Goal: Task Accomplishment & Management: Complete application form

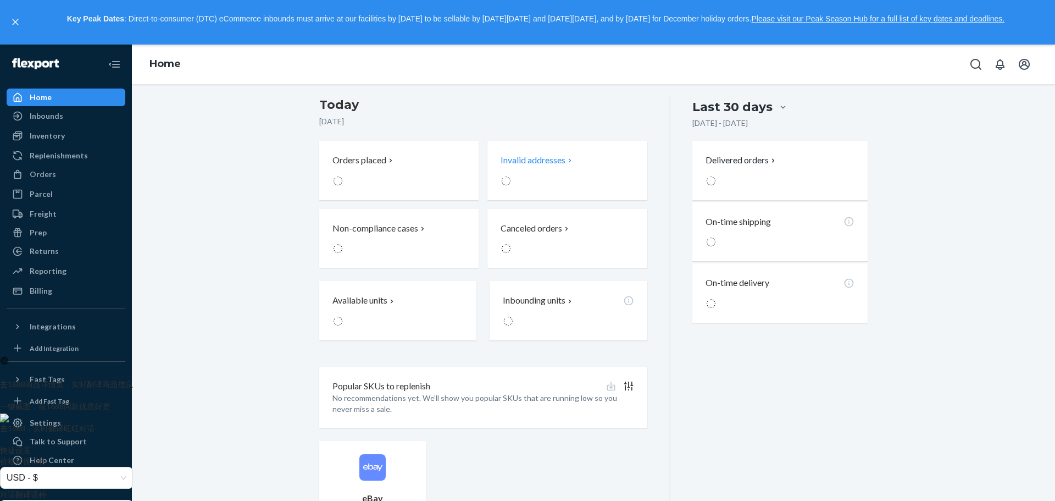
scroll to position [275, 0]
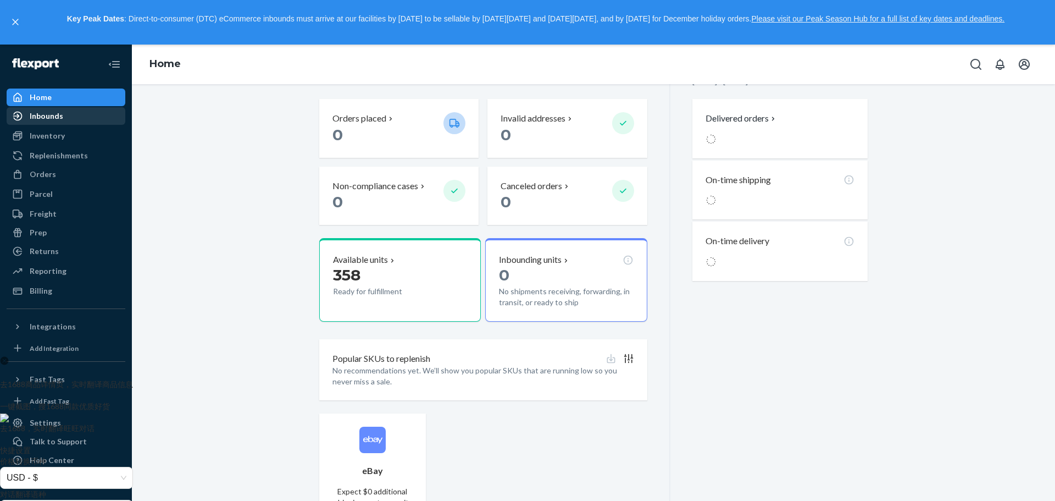
click at [58, 117] on div "Inbounds" at bounding box center [47, 115] width 34 height 11
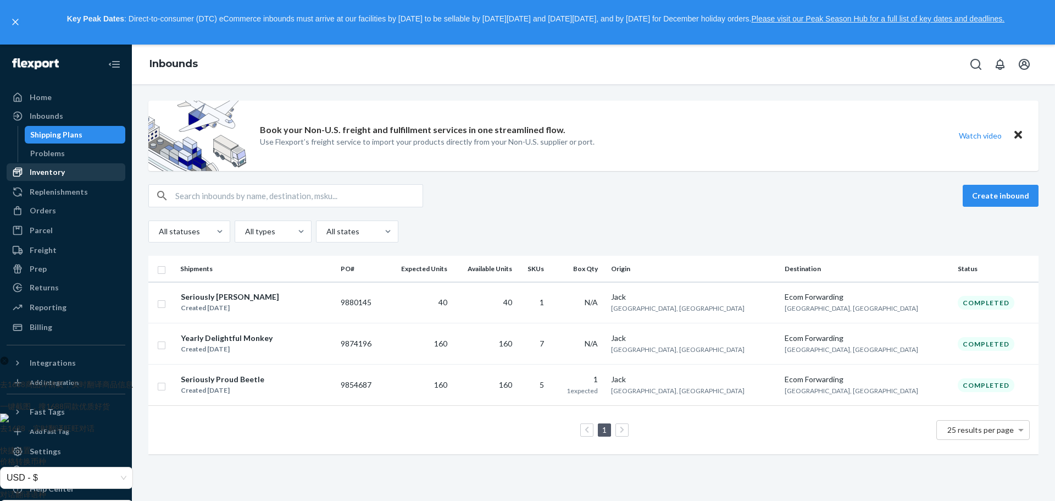
click at [63, 170] on div "Inventory" at bounding box center [47, 172] width 35 height 11
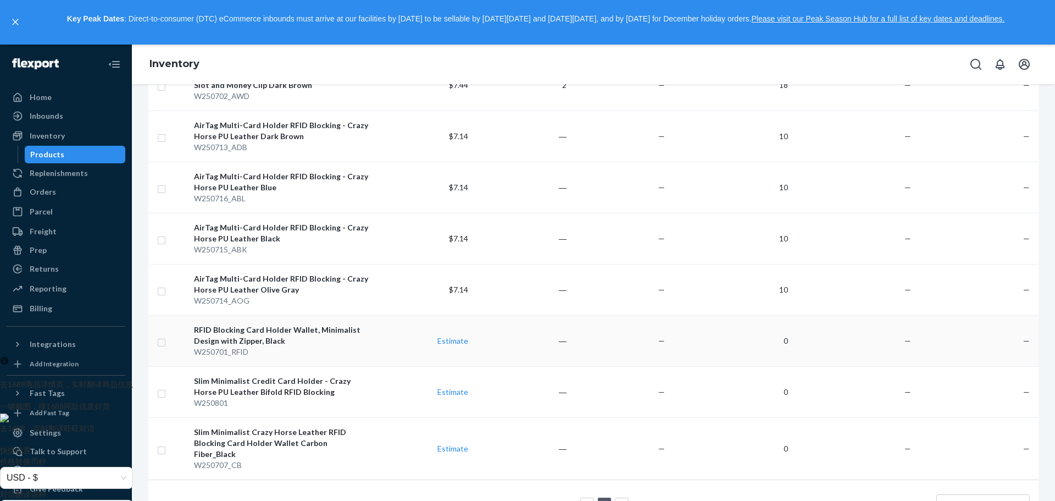
scroll to position [641, 0]
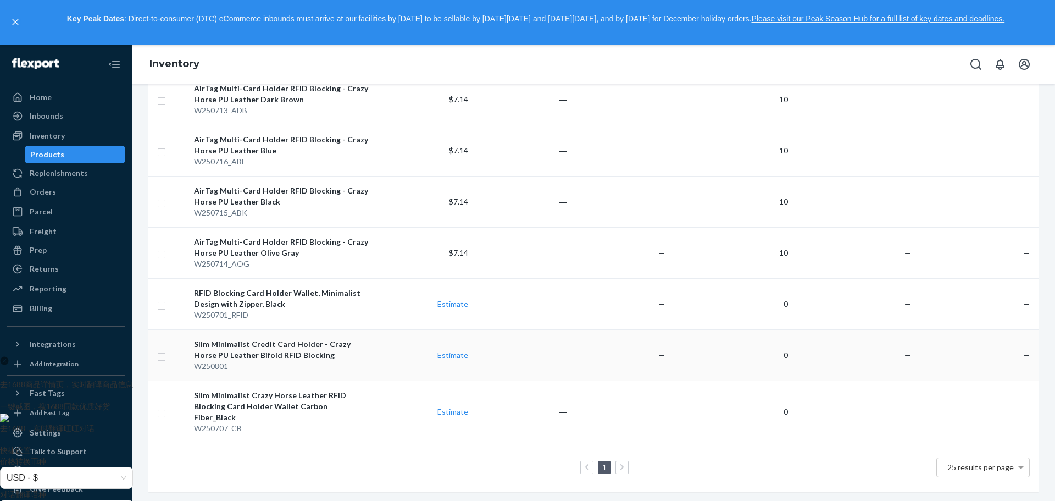
drag, startPoint x: 160, startPoint y: 358, endPoint x: 167, endPoint y: 367, distance: 11.1
click at [160, 358] on input "checkbox" at bounding box center [161, 356] width 9 height 12
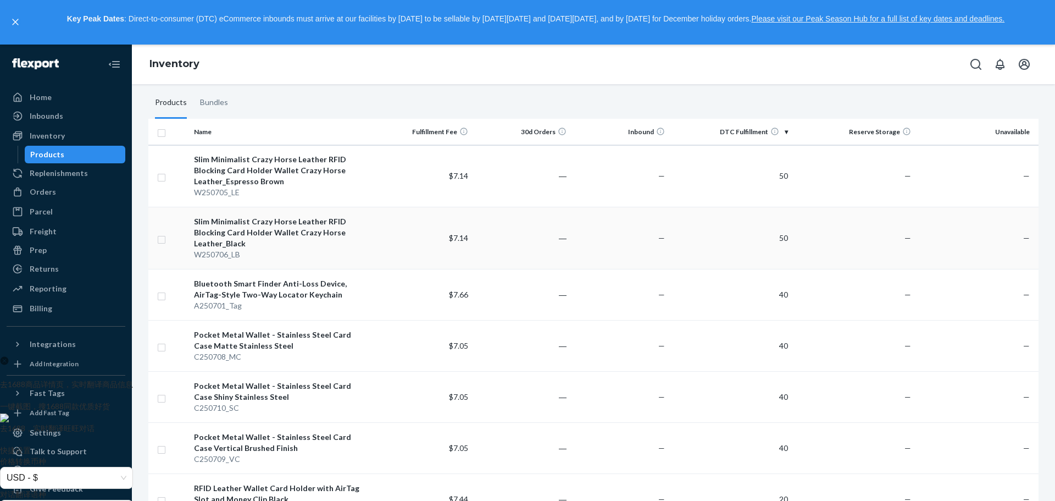
scroll to position [0, 0]
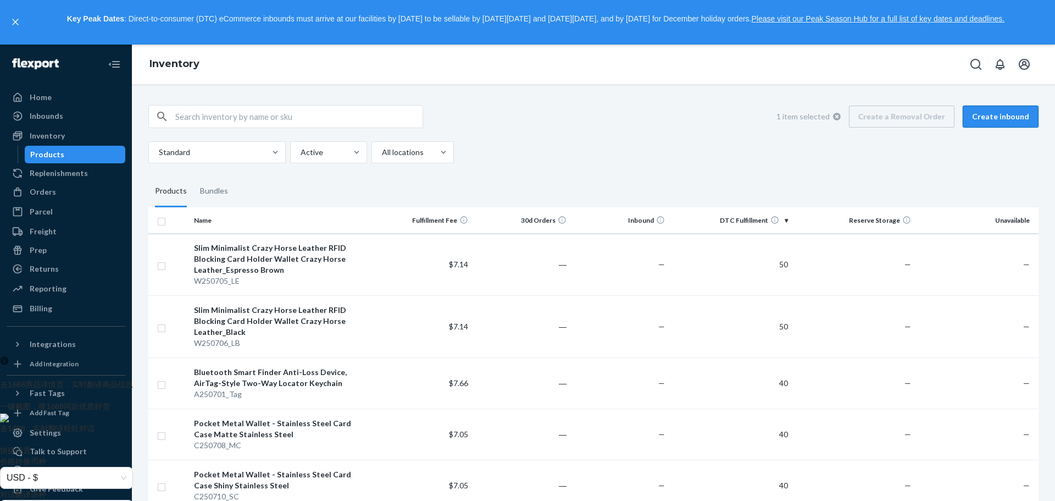
click at [988, 115] on button "Create inbound" at bounding box center [1001, 117] width 76 height 22
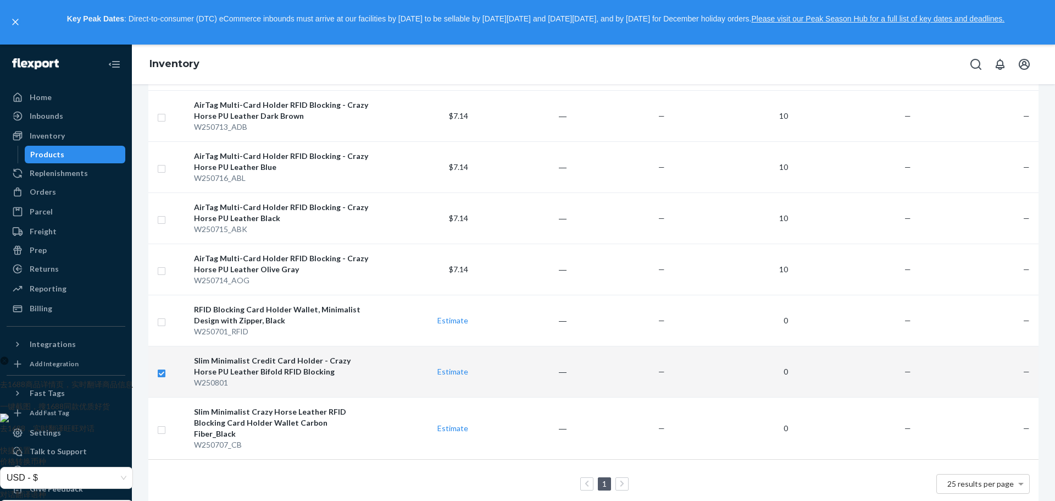
checkbox input "true"
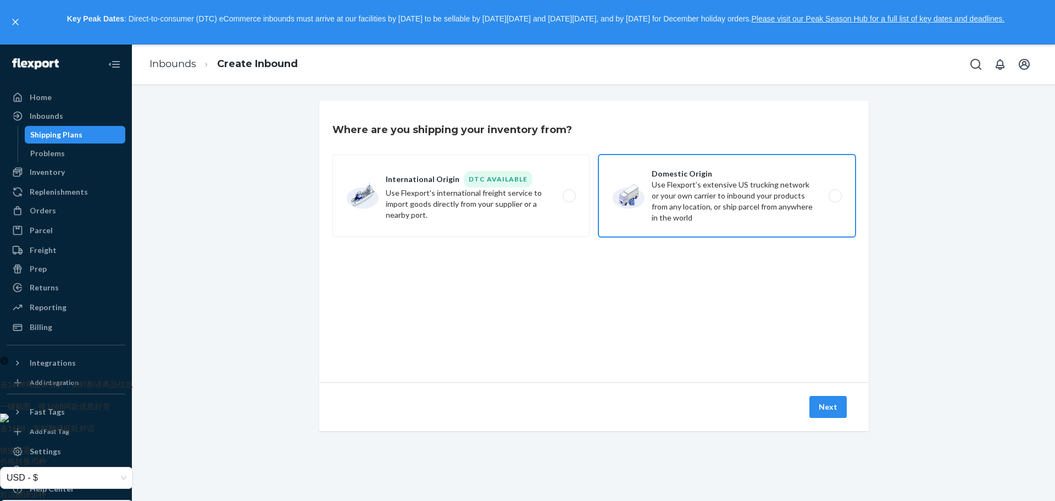
click at [696, 186] on label "Domestic Origin Use Flexport’s extensive US trucking network or your own carrie…" at bounding box center [727, 195] width 257 height 82
click at [835, 192] on input "Domestic Origin Use Flexport’s extensive US trucking network or your own carrie…" at bounding box center [838, 195] width 7 height 7
radio input "true"
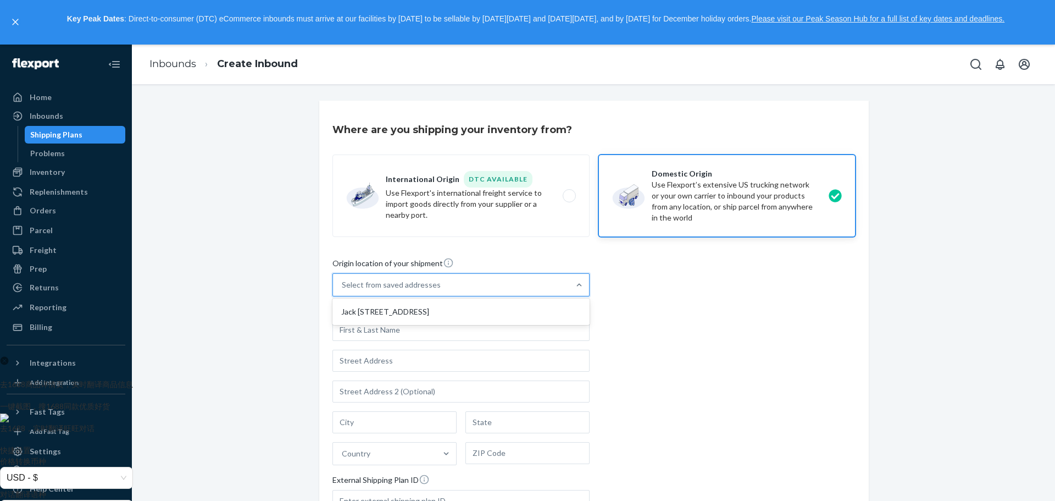
click at [459, 286] on div "Select from saved addresses" at bounding box center [451, 285] width 236 height 22
click at [343, 286] on input "option [PERSON_NAME] Science Park, [STREET_ADDRESS] focused, 1 of 1. 1 result a…" at bounding box center [342, 284] width 1 height 11
click at [453, 323] on div "Jack [STREET_ADDRESS]" at bounding box center [461, 312] width 253 height 22
click at [343, 290] on input "option [PERSON_NAME] Science Park, [STREET_ADDRESS] focused, 1 of 1. 1 result a…" at bounding box center [342, 284] width 1 height 11
type input "Jack"
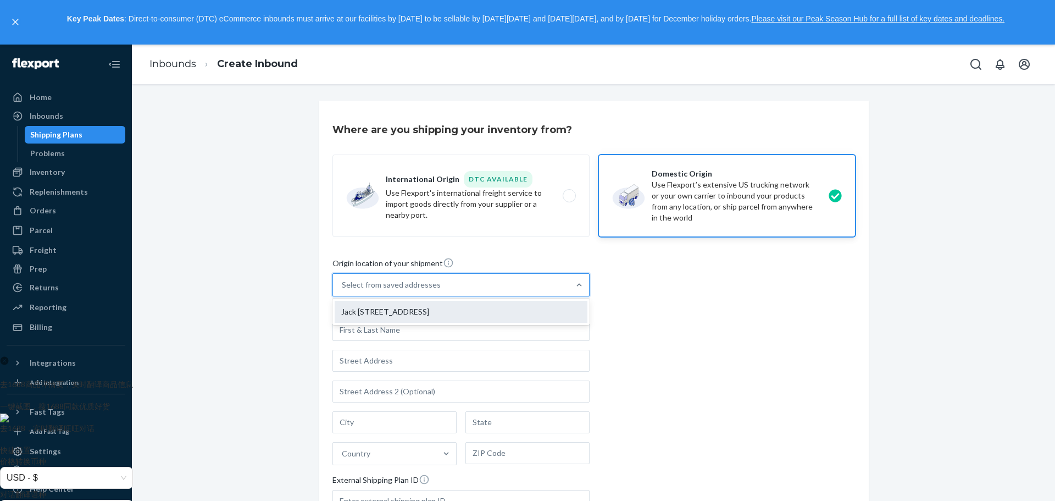
type input "[GEOGRAPHIC_DATA]"
type input "518104"
type input "[STREET_ADDRESS]"
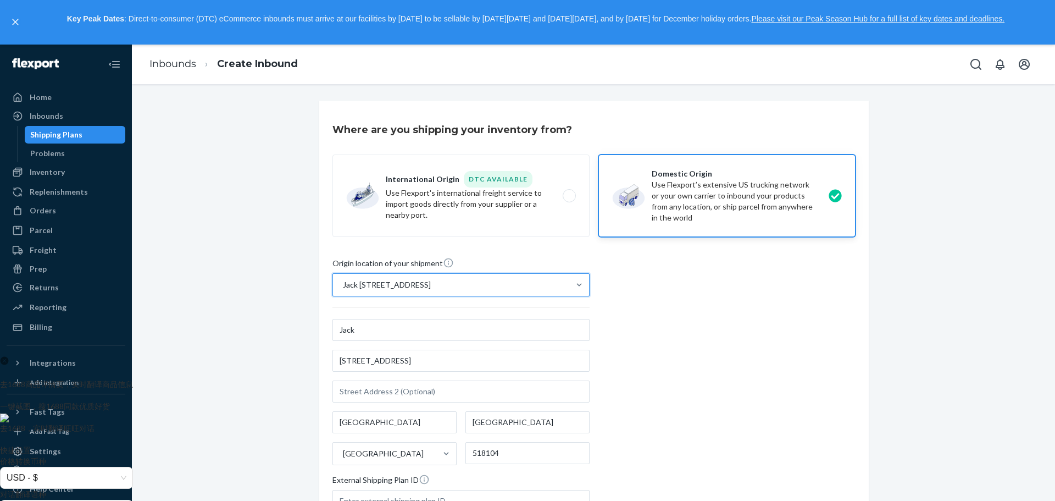
click at [705, 335] on div "Origin location of your shipment option Jack [STREET_ADDRESS], selected. 0 resu…" at bounding box center [594, 407] width 523 height 300
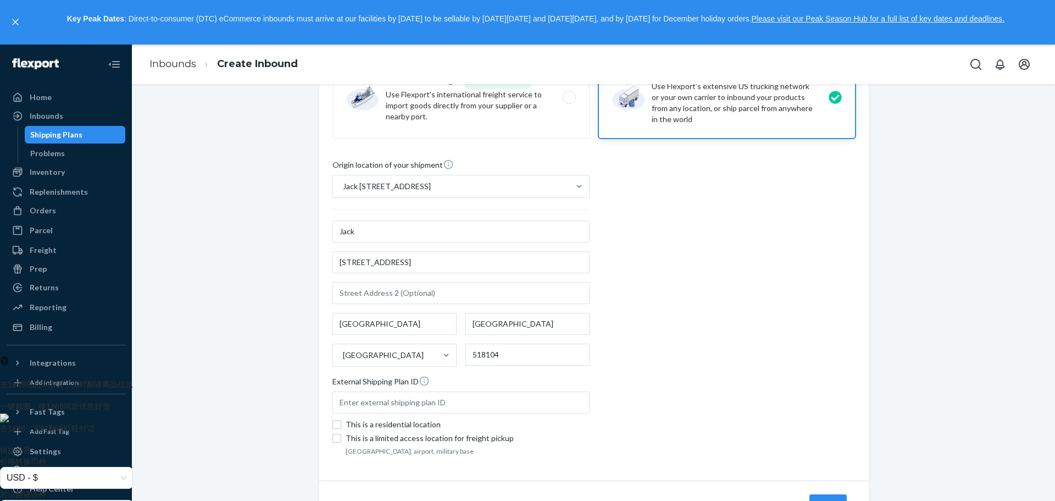
scroll to position [153, 0]
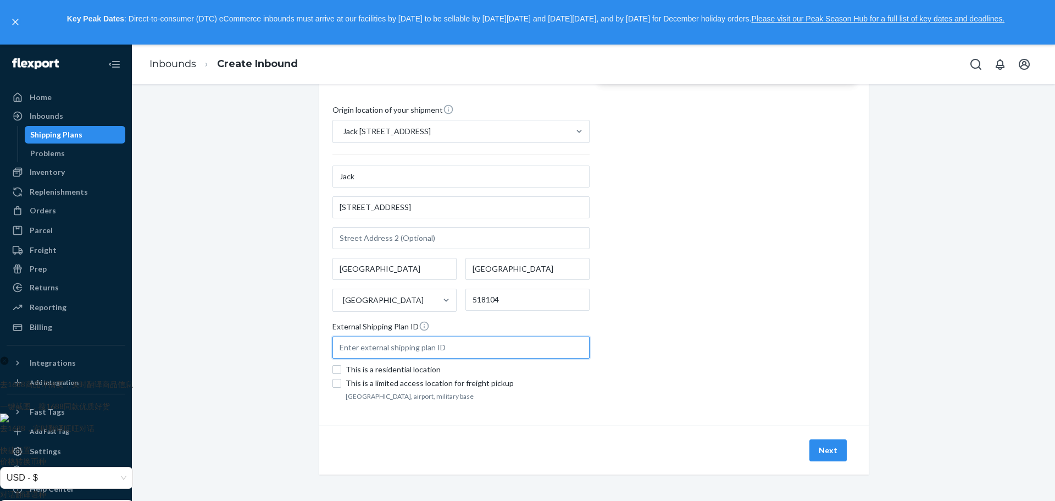
click at [428, 353] on input "text" at bounding box center [461, 347] width 257 height 22
type input "20250823"
click at [703, 337] on div "Origin location of your shipment [PERSON_NAME] Science Park, [STREET_ADDRESS][P…" at bounding box center [594, 254] width 523 height 300
click at [817, 444] on button "Next" at bounding box center [828, 450] width 37 height 22
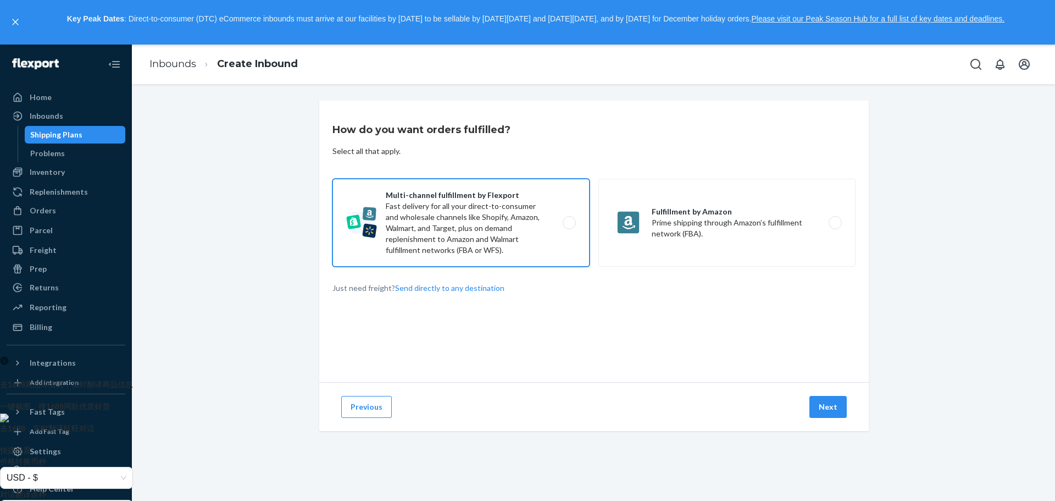
click at [508, 234] on label "Multi-channel fulfillment by Flexport Fast delivery for all your direct-to-cons…" at bounding box center [461, 223] width 257 height 88
click at [569, 226] on input "Multi-channel fulfillment by Flexport Fast delivery for all your direct-to-cons…" at bounding box center [572, 222] width 7 height 7
radio input "true"
click at [834, 409] on button "Next" at bounding box center [828, 407] width 37 height 22
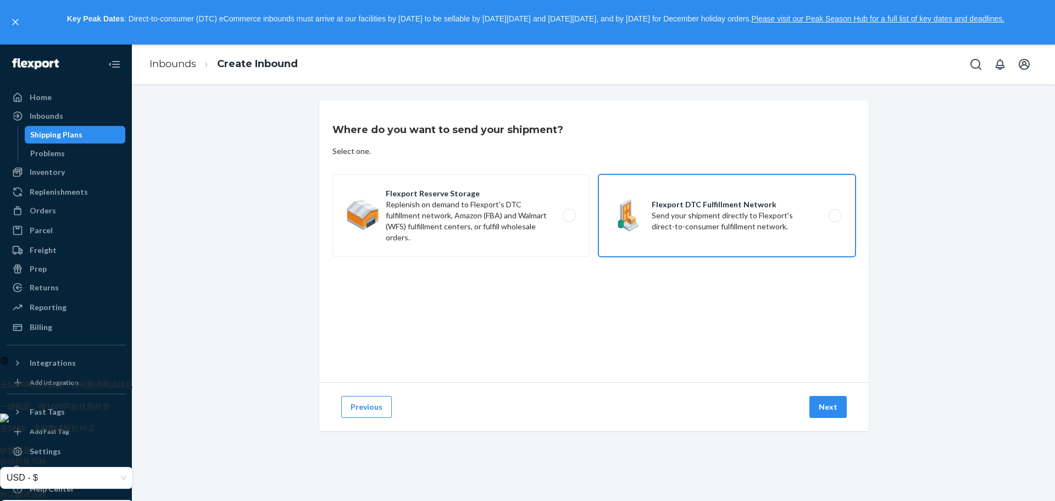
click at [691, 220] on label "Flexport DTC Fulfillment Network Send your shipment directly to Flexport's dire…" at bounding box center [727, 215] width 257 height 82
click at [835, 219] on input "Flexport DTC Fulfillment Network Send your shipment directly to Flexport's dire…" at bounding box center [838, 215] width 7 height 7
radio input "true"
click at [830, 407] on button "Next" at bounding box center [828, 407] width 37 height 22
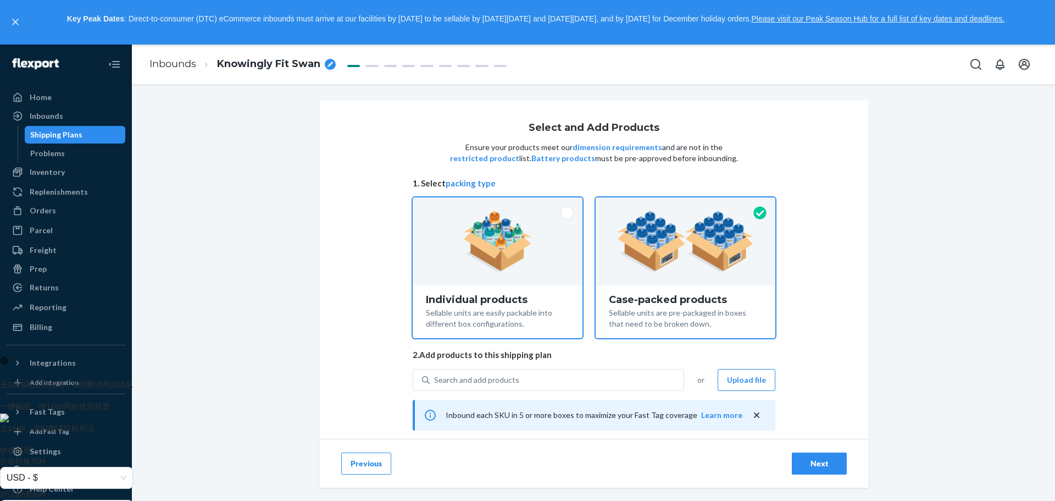
click at [556, 216] on div at bounding box center [498, 241] width 170 height 88
click at [501, 204] on input "Individual products Sellable units are easily packable into different box confi…" at bounding box center [497, 200] width 7 height 7
radio input "true"
radio input "false"
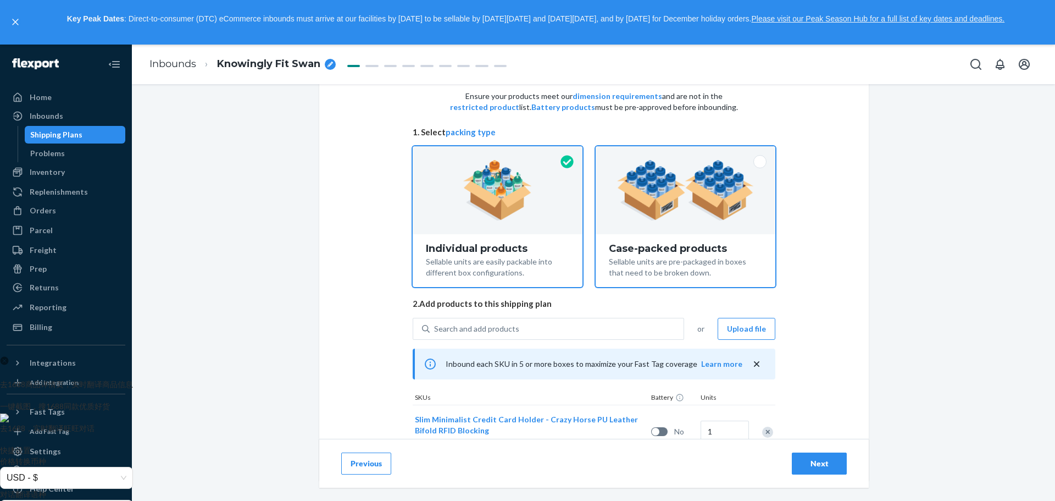
scroll to position [93, 0]
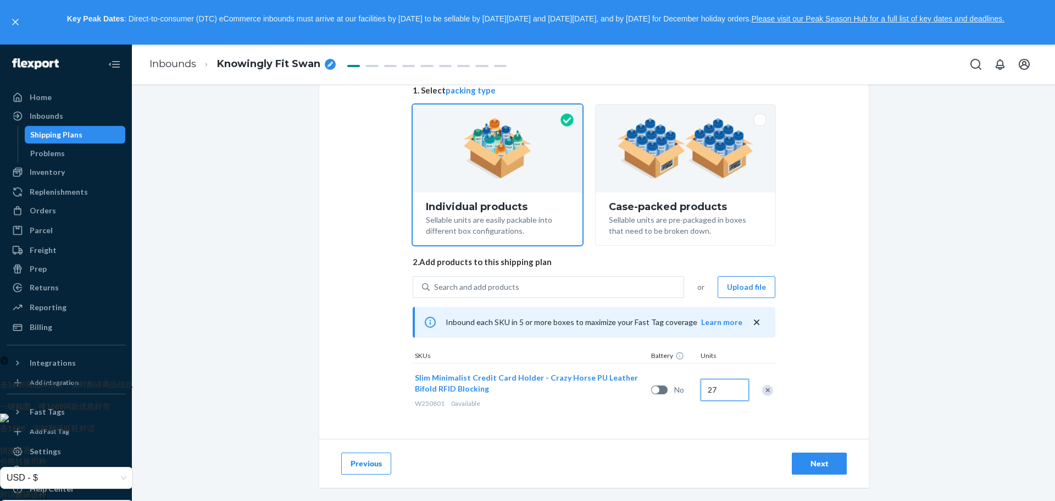
type input "27"
click at [938, 306] on div "Select and Add Products Ensure your products meet our dimension requirements an…" at bounding box center [593, 200] width 907 height 385
click at [658, 390] on div at bounding box center [659, 389] width 16 height 9
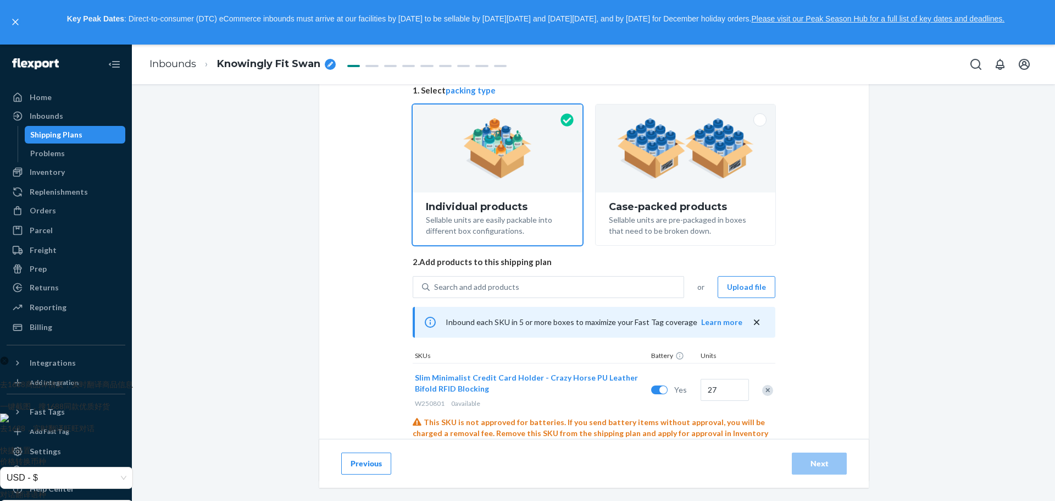
click at [652, 391] on div at bounding box center [659, 389] width 16 height 9
checkbox input "false"
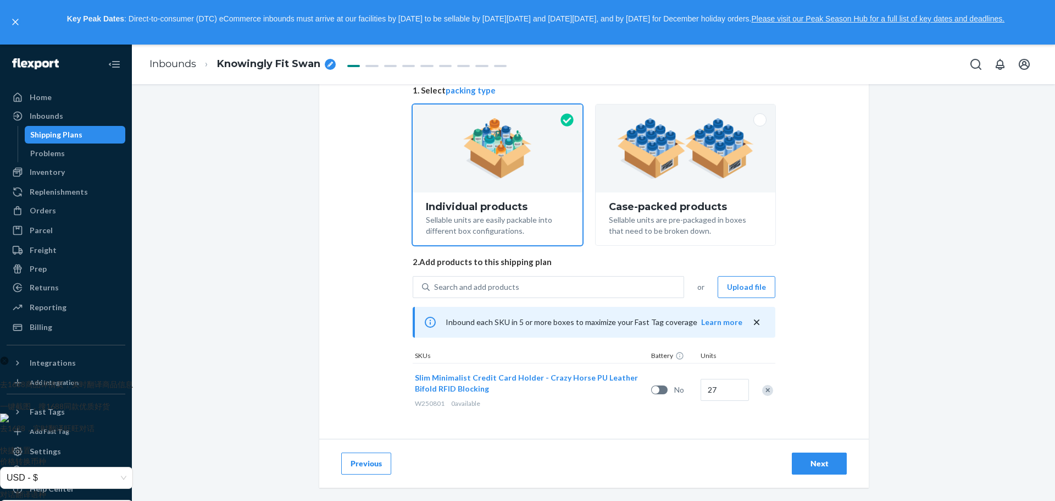
click at [838, 232] on div "Select and Add Products Ensure your products meet our dimension requirements an…" at bounding box center [594, 223] width 550 height 431
click at [811, 459] on div "Next" at bounding box center [819, 463] width 36 height 11
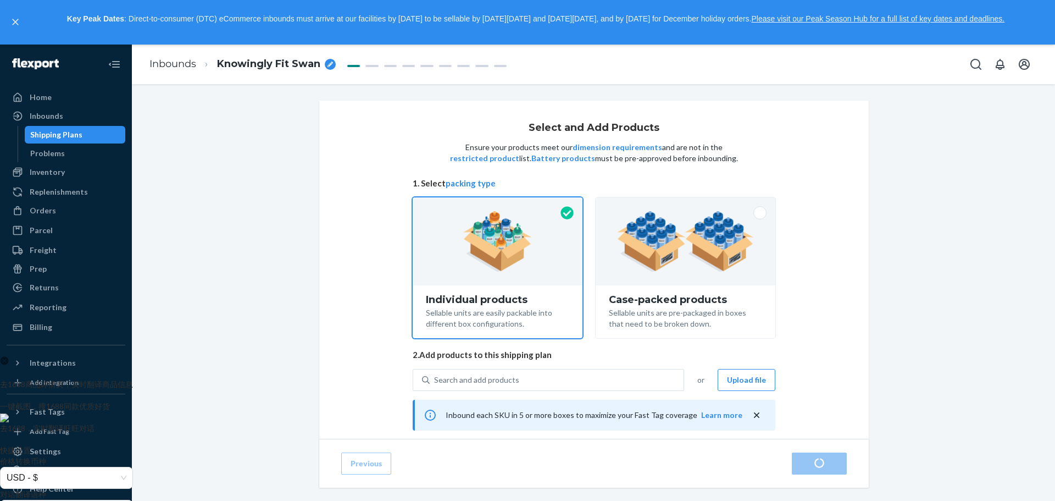
scroll to position [93, 0]
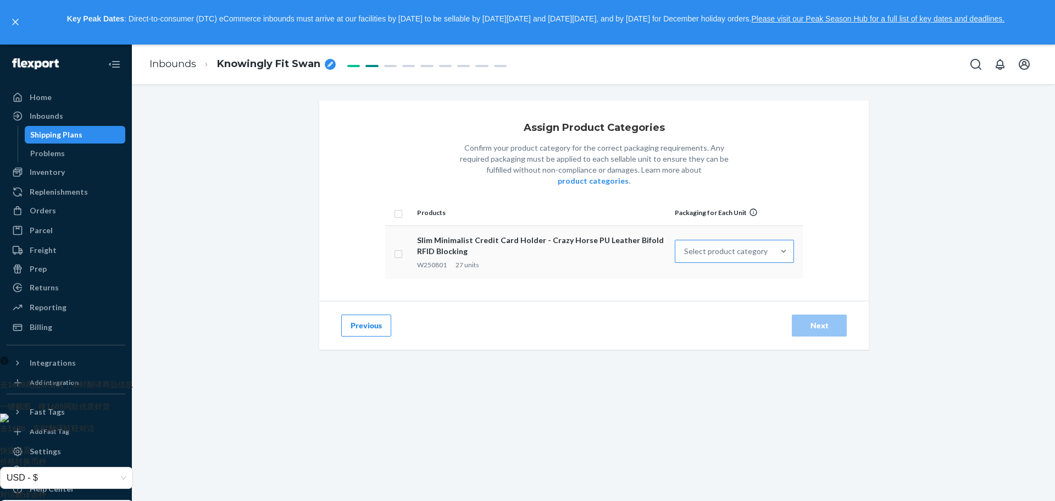
click at [710, 246] on div "Select product category" at bounding box center [726, 251] width 84 height 11
click at [685, 246] on input "Select product category" at bounding box center [684, 251] width 1 height 11
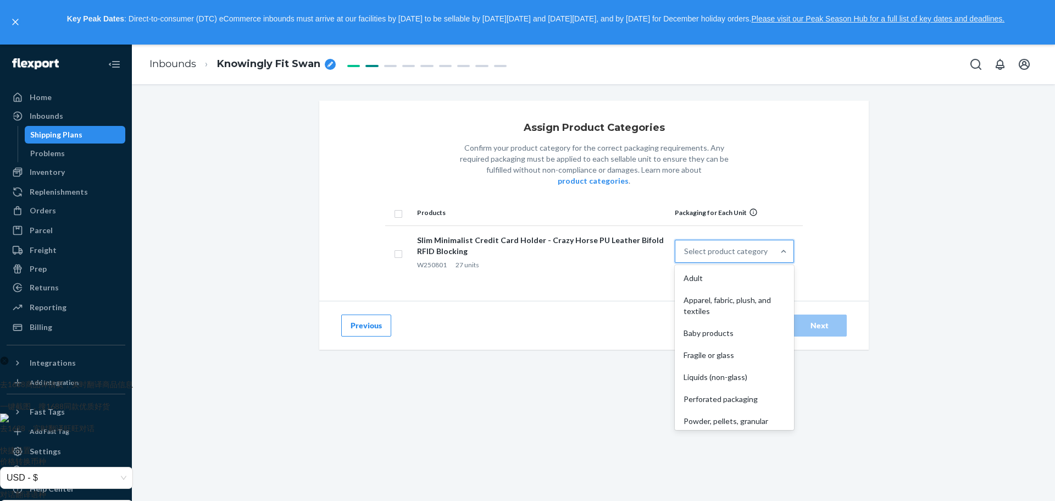
click at [871, 189] on div "Assign Product Categories Confirm your product category for the correct packagi…" at bounding box center [593, 293] width 565 height 385
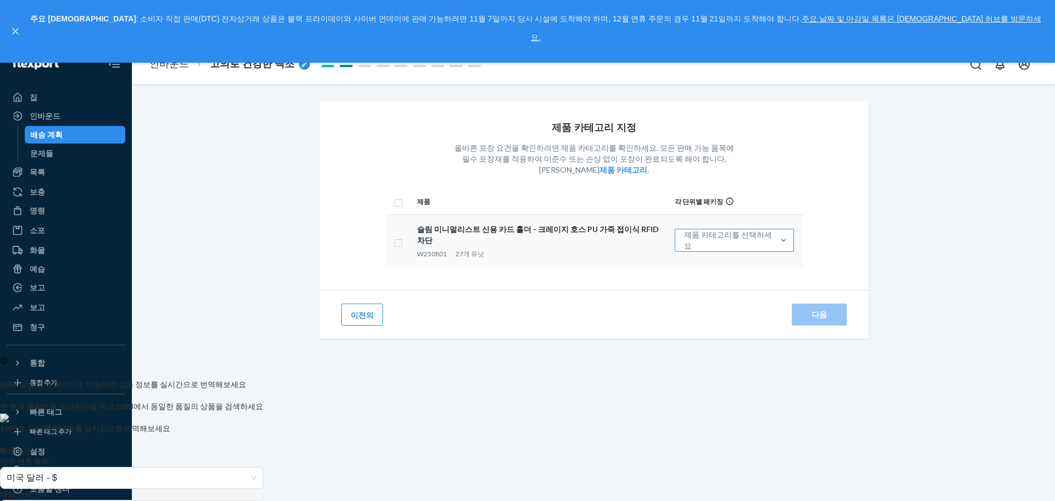
click at [767, 234] on font "제품 카테고리를 선택하세요" at bounding box center [728, 240] width 88 height 20
click at [685, 235] on input "제품 카테고리를 선택하세요" at bounding box center [684, 240] width 1 height 11
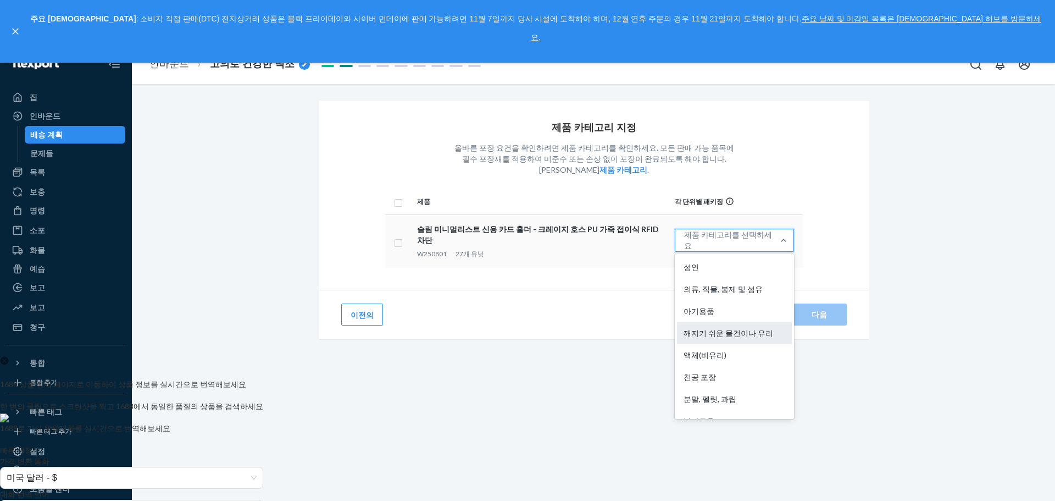
scroll to position [59, 0]
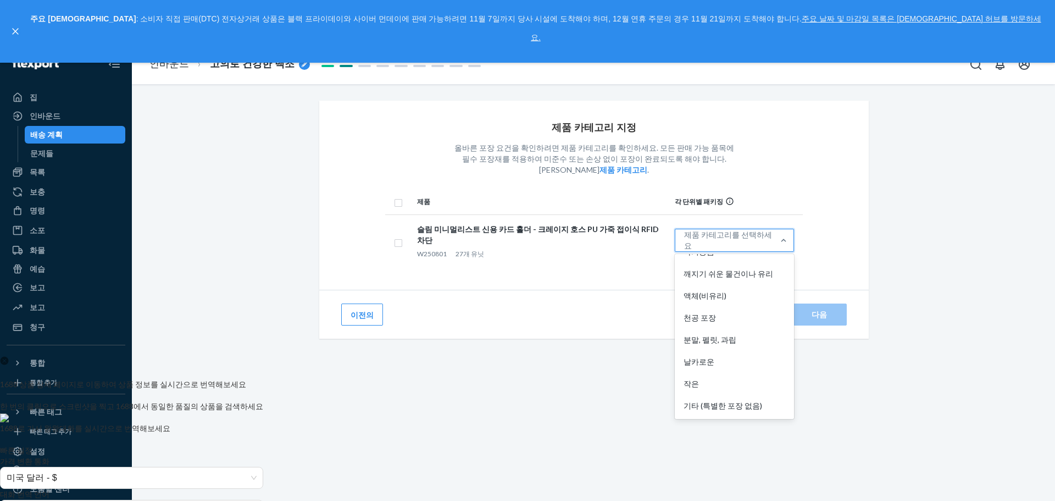
click at [876, 185] on div "제품 카테고리 지정 올바른 포장 요건을 확인하려면 제품 카테고리를 확인하세요. 모든 판매 가능 품목에 필수 포장재를 적용하여 미준수 또는 손상…" at bounding box center [593, 311] width 907 height 420
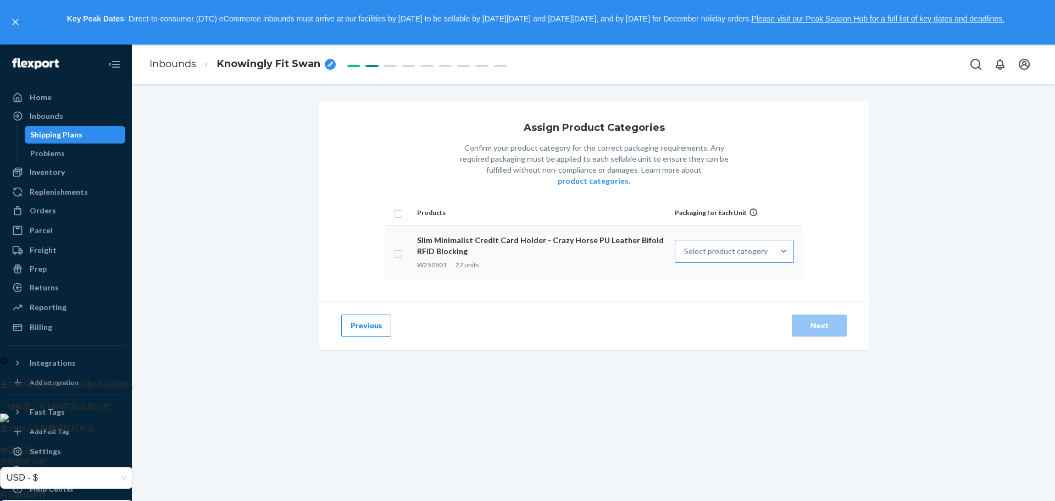
click at [736, 246] on div "Select product category" at bounding box center [726, 251] width 84 height 11
click at [685, 246] on input "Select product category" at bounding box center [684, 251] width 1 height 11
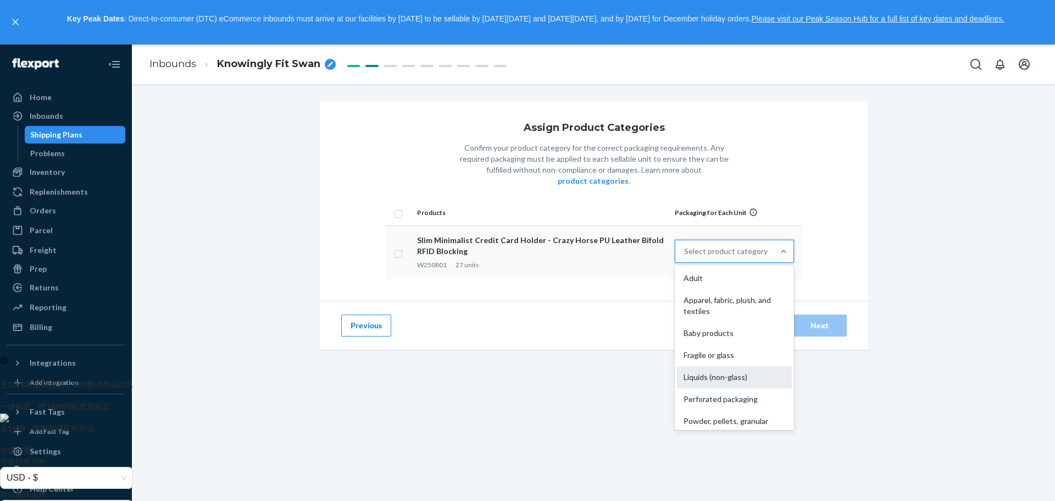
scroll to position [81, 0]
click at [720, 384] on div "Small" at bounding box center [734, 395] width 115 height 22
click at [685, 257] on input "option Small focused, 9 of 10. 10 results available. Use Up and Down to choose …" at bounding box center [684, 251] width 1 height 11
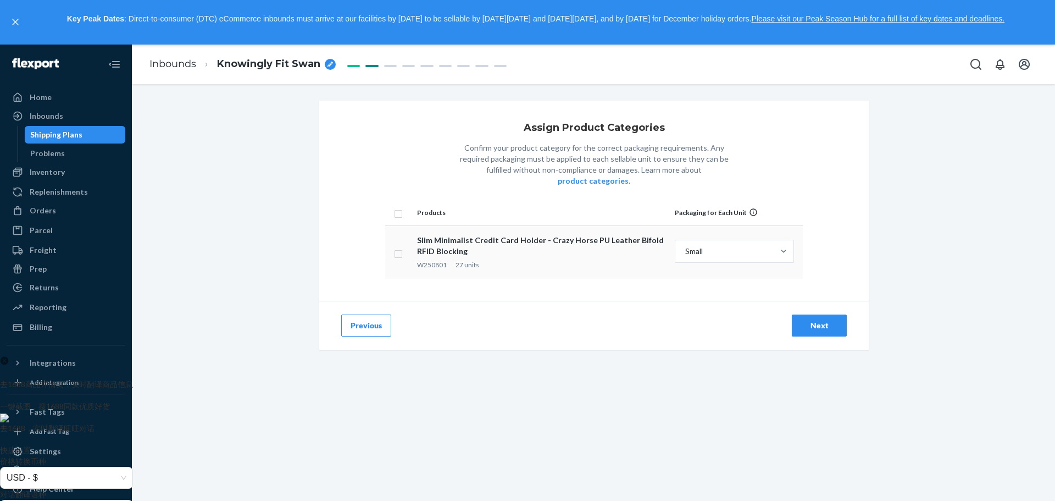
click at [684, 383] on div "Assign Product Categories Confirm your product category for the correct packagi…" at bounding box center [593, 293] width 549 height 385
click at [801, 320] on div "Next" at bounding box center [819, 325] width 36 height 11
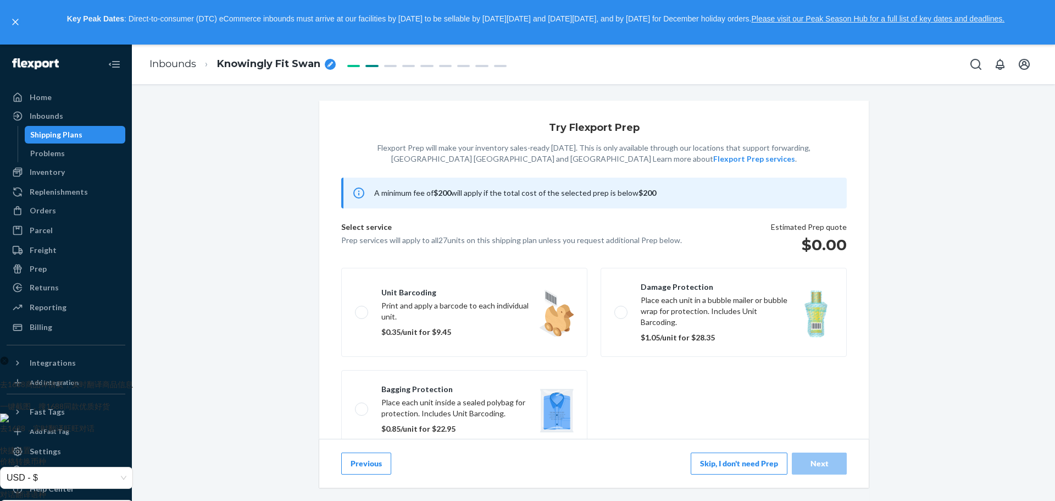
click at [907, 176] on div "Try Flexport Prep Flexport Prep will make your inventory sales-ready [DATE]. Th…" at bounding box center [593, 311] width 907 height 420
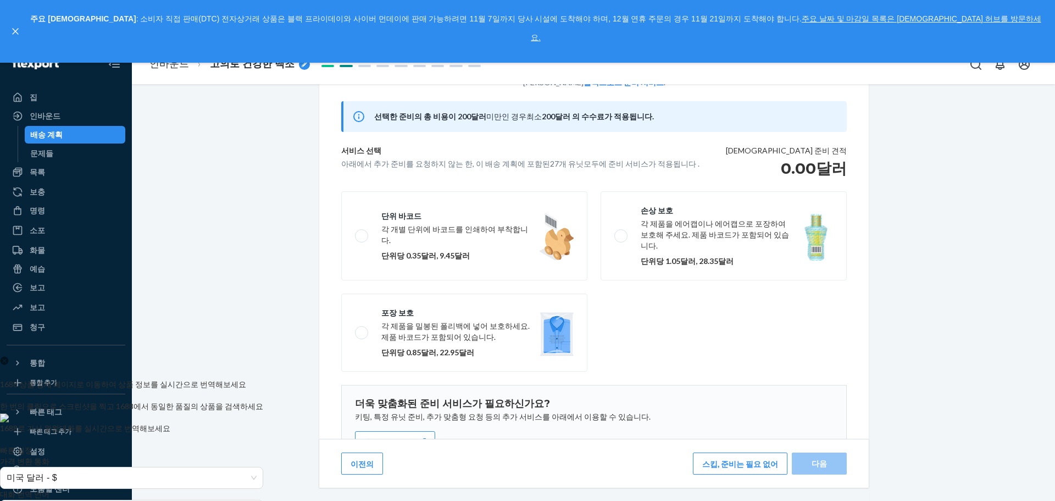
scroll to position [140, 0]
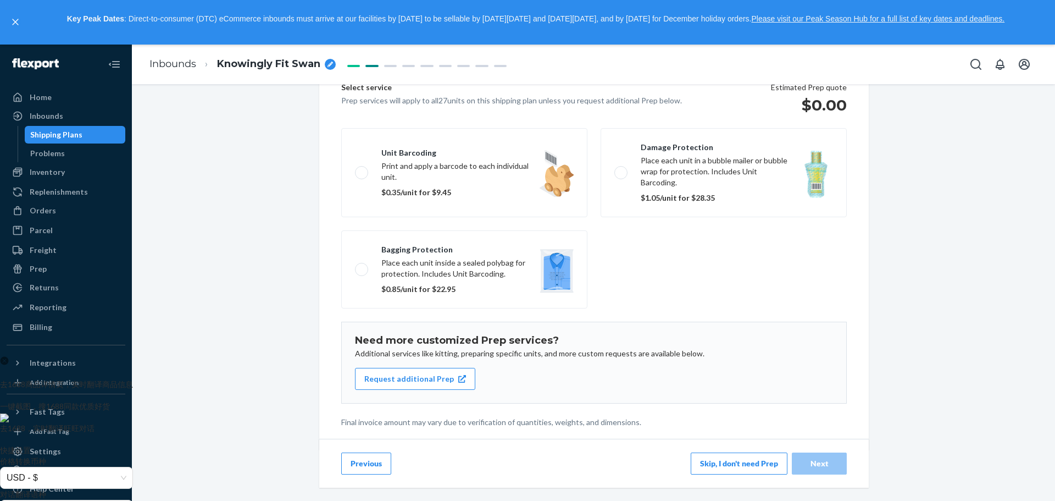
click at [737, 465] on button "Skip, I don't need Prep" at bounding box center [739, 463] width 97 height 22
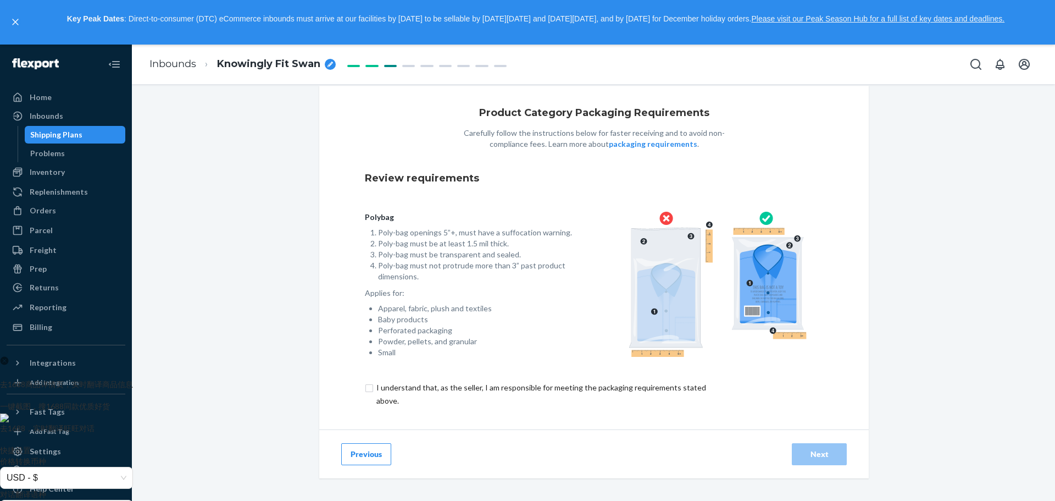
scroll to position [20, 0]
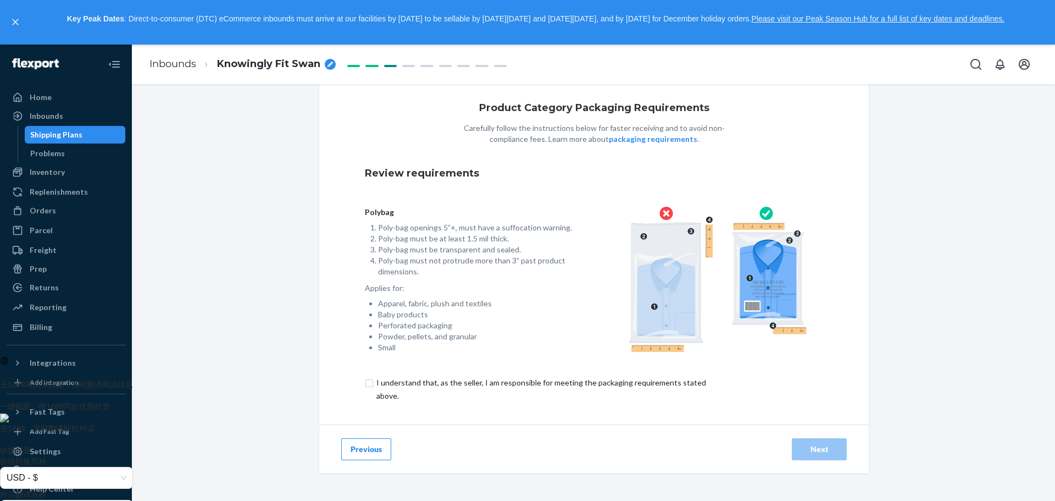
click at [365, 383] on input "checkbox" at bounding box center [547, 389] width 365 height 26
checkbox input "true"
click at [812, 452] on div "Next" at bounding box center [819, 449] width 36 height 11
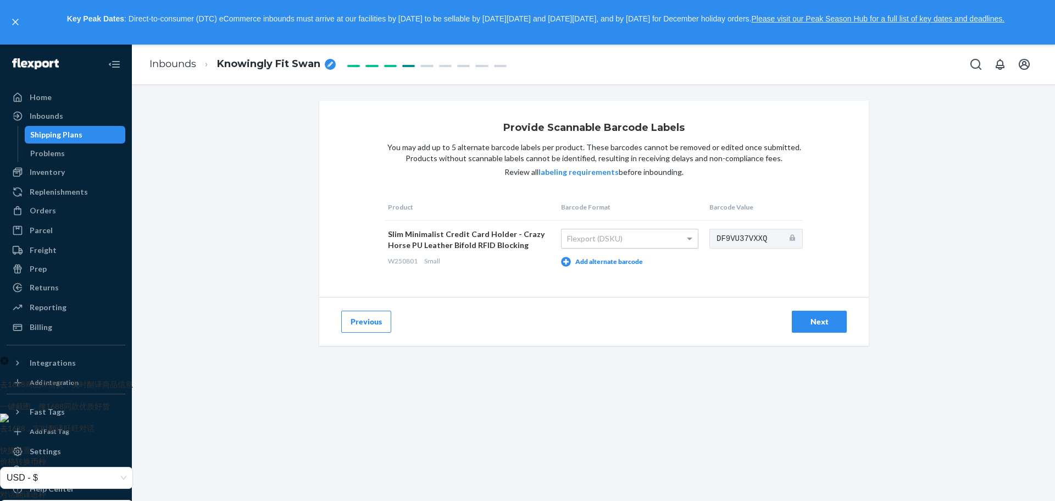
click at [616, 239] on div "Flexport (DSKU)" at bounding box center [630, 238] width 136 height 19
click at [669, 237] on div "Flexport (DSKU)" at bounding box center [630, 238] width 136 height 19
click at [802, 323] on div "Next" at bounding box center [819, 321] width 36 height 11
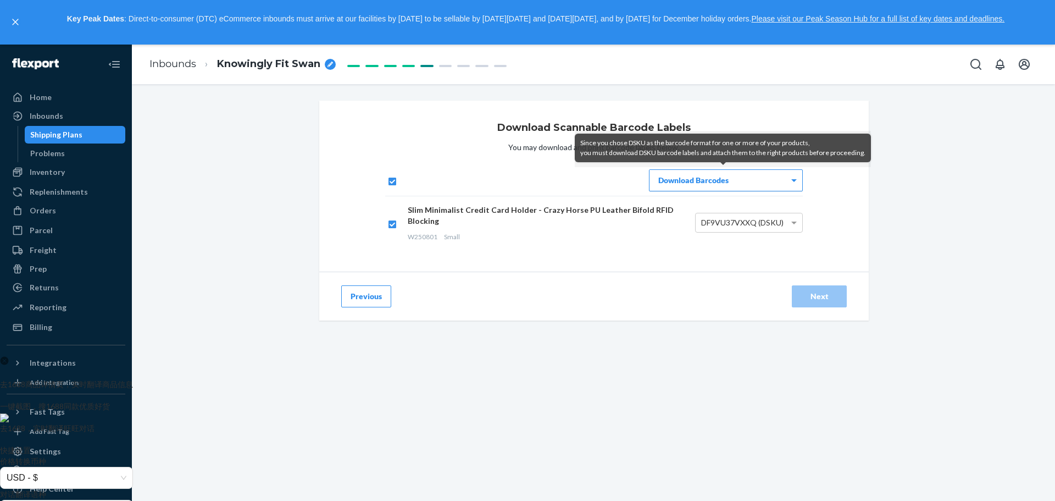
click at [664, 186] on div "Download Barcodes" at bounding box center [726, 180] width 153 height 21
click at [612, 272] on div "Previous Next" at bounding box center [594, 296] width 550 height 49
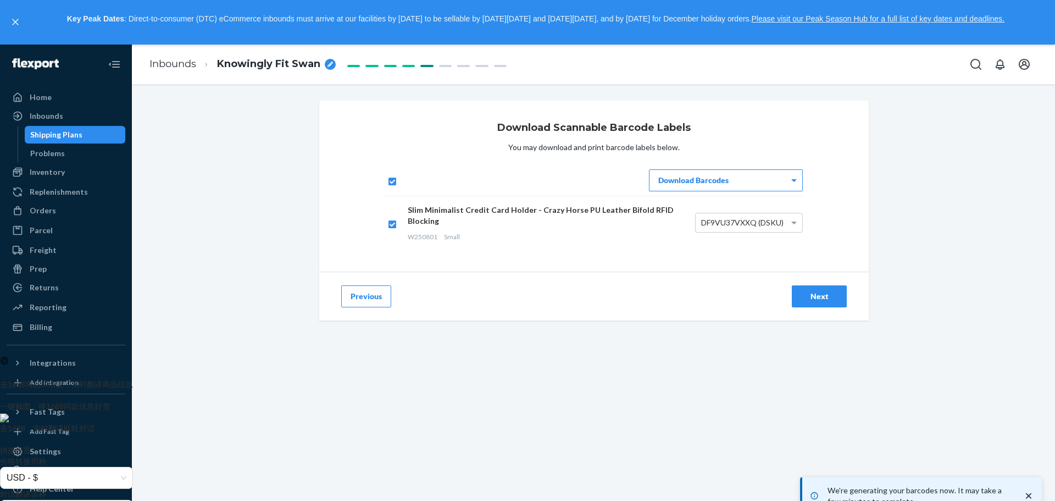
click at [883, 230] on div "Download Scannable Barcode Labels You may download and print barcode labels bel…" at bounding box center [593, 321] width 907 height 440
click at [693, 395] on div "Download Scannable Barcode Labels You may download and print barcode labels bel…" at bounding box center [593, 321] width 907 height 440
click at [801, 291] on div "Next" at bounding box center [819, 296] width 36 height 11
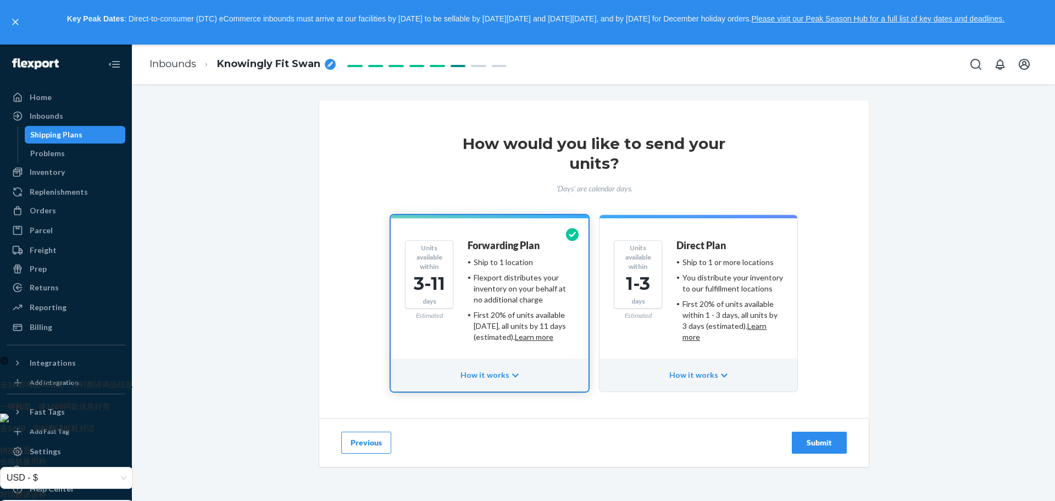
click at [862, 278] on div "How would you like to send your units? 'Days' are calendar days. Units availabl…" at bounding box center [594, 290] width 550 height 378
click at [801, 440] on div "Submit" at bounding box center [819, 442] width 36 height 11
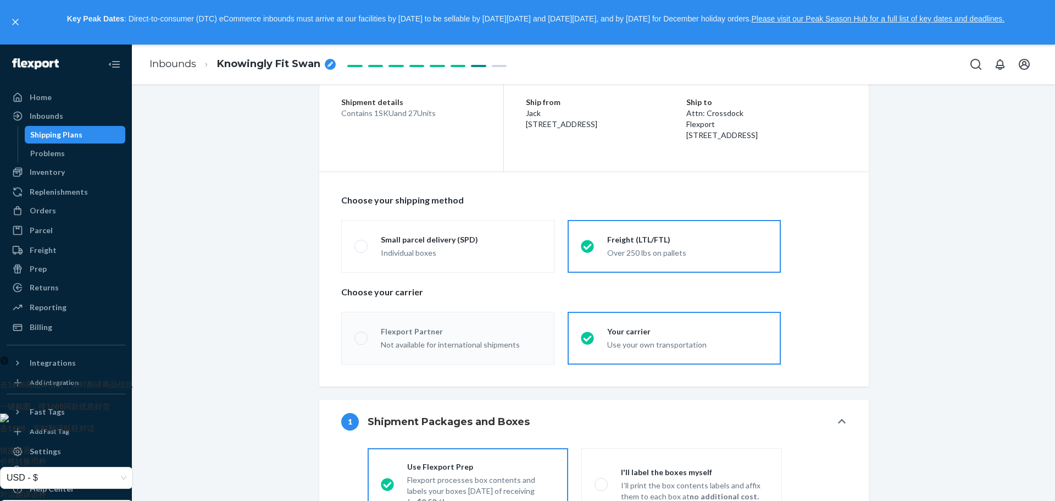
scroll to position [99, 0]
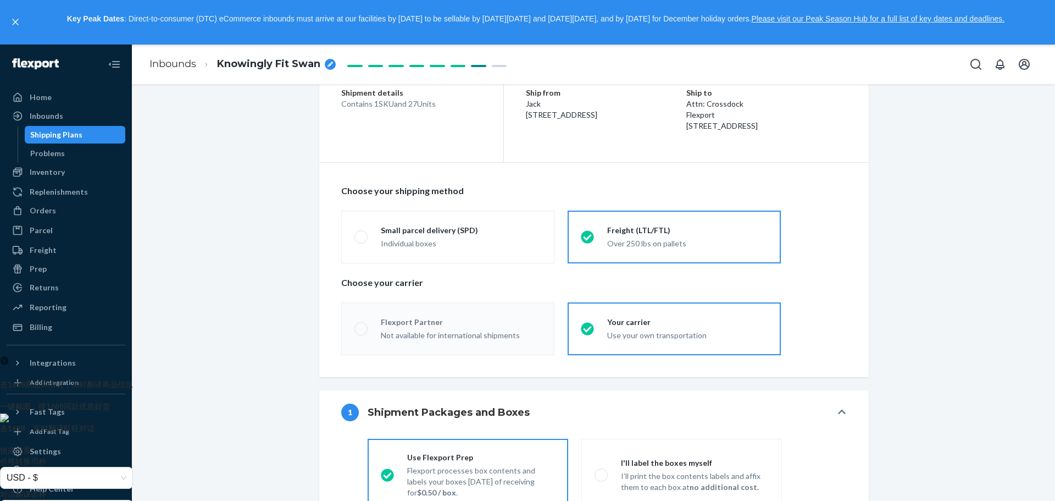
radio input "true"
radio input "false"
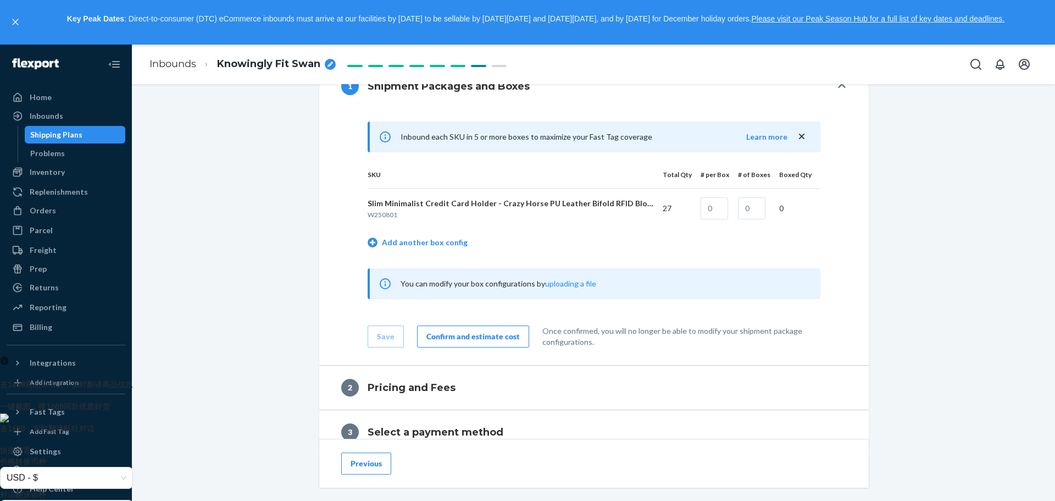
scroll to position [440, 0]
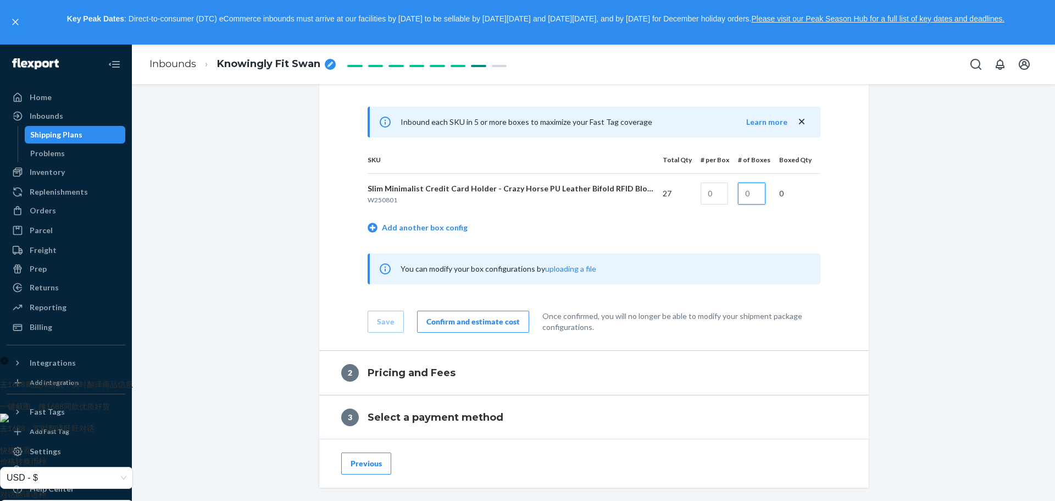
drag, startPoint x: 749, startPoint y: 198, endPoint x: 754, endPoint y: 202, distance: 5.9
click at [749, 198] on input "text" at bounding box center [751, 193] width 27 height 22
click at [860, 210] on div "Inbound each SKU in 5 or more boxes to maximize your Fast Tag coverage Learn mo…" at bounding box center [594, 221] width 550 height 257
drag, startPoint x: 755, startPoint y: 195, endPoint x: 740, endPoint y: 193, distance: 14.5
click at [741, 193] on input "1" at bounding box center [751, 193] width 27 height 22
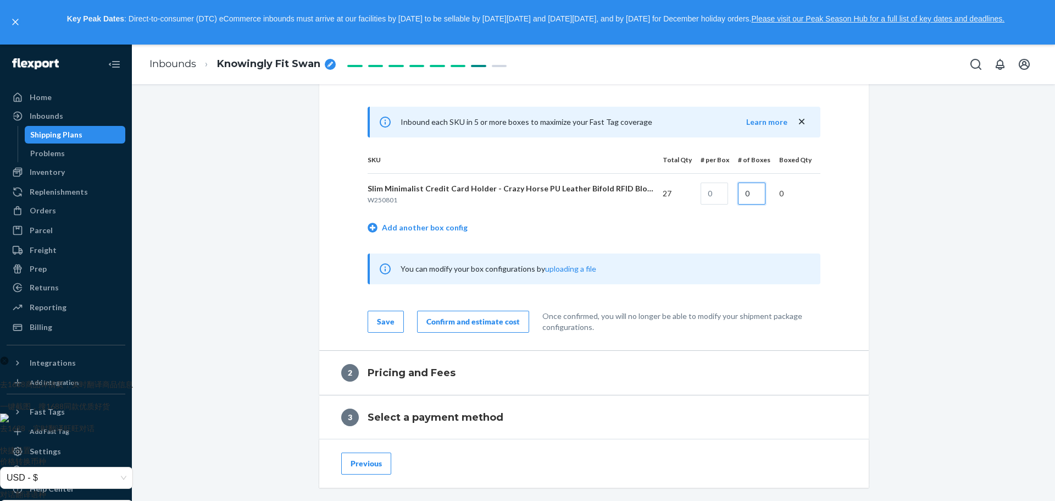
type input "0"
click at [904, 266] on div "Shipment In draft Shipment details Contains 1 SKU and 27 Units Ship from [PERSO…" at bounding box center [593, 156] width 907 height 990
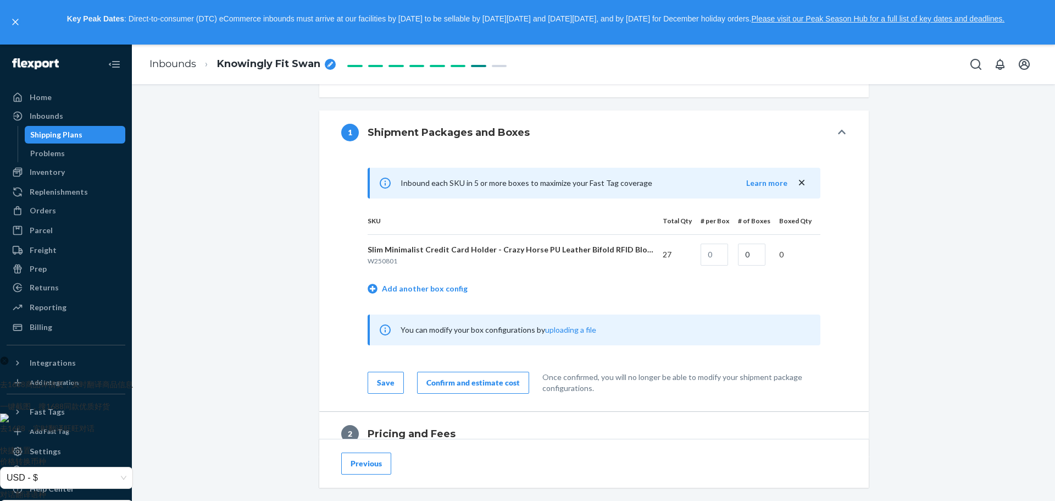
scroll to position [374, 0]
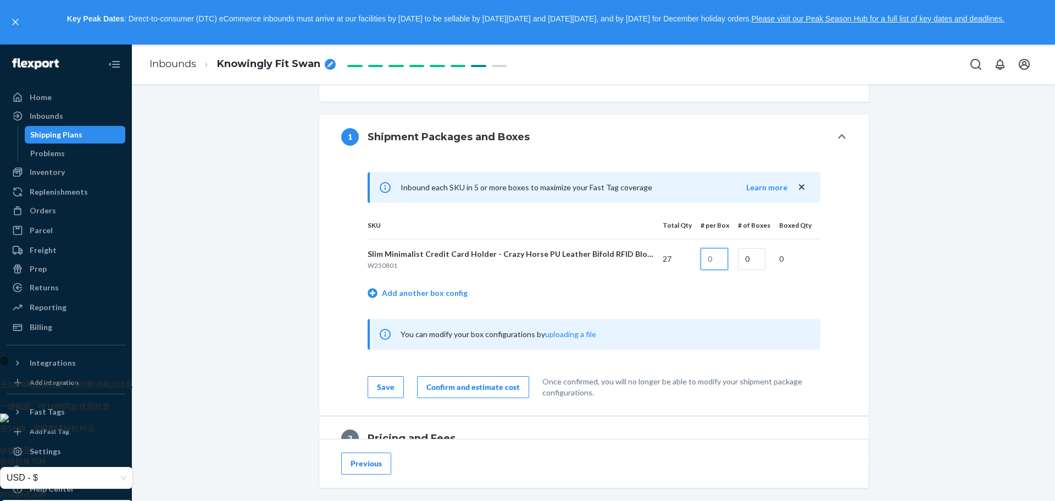
click at [716, 259] on input "text" at bounding box center [714, 259] width 27 height 22
type input "27"
drag, startPoint x: 749, startPoint y: 258, endPoint x: 758, endPoint y: 263, distance: 11.1
click at [749, 258] on input "0" at bounding box center [751, 259] width 27 height 22
type input "1"
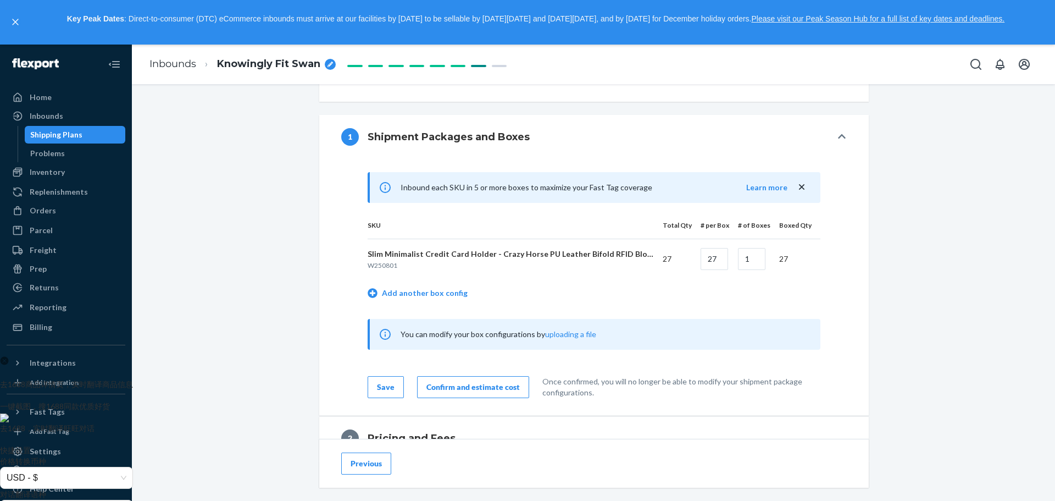
click at [917, 237] on div "Shipment In draft Shipment details Contains 1 SKU and 27 Units Ship from [PERSO…" at bounding box center [593, 221] width 907 height 990
click at [921, 212] on div "Shipment In draft Shipment details Contains 1 SKU and 27 Units Ship from [PERSO…" at bounding box center [593, 221] width 907 height 990
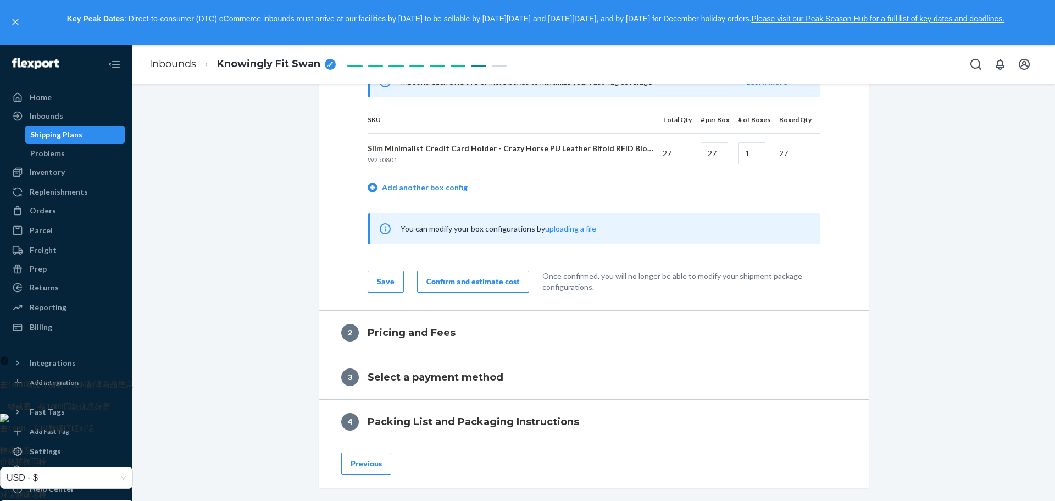
scroll to position [484, 0]
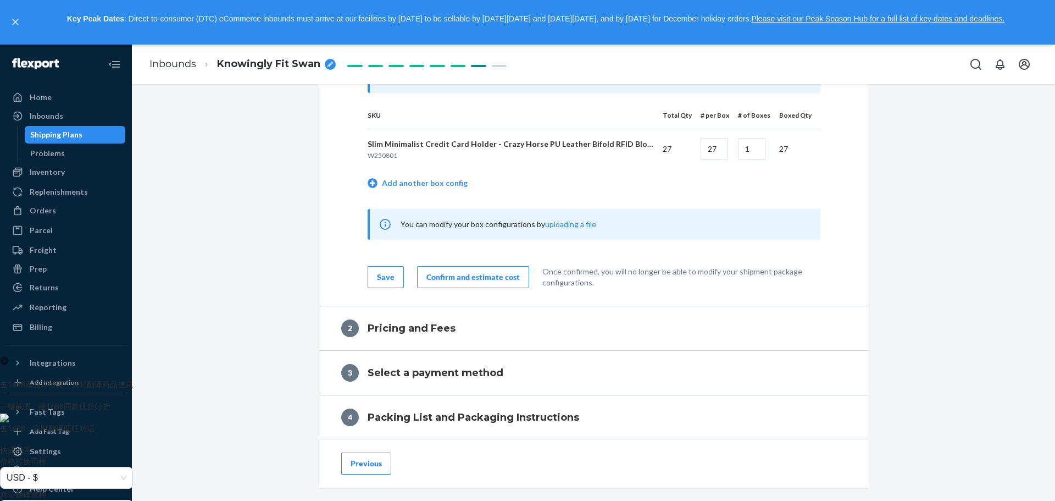
click at [489, 282] on div "Confirm and estimate cost" at bounding box center [472, 277] width 93 height 11
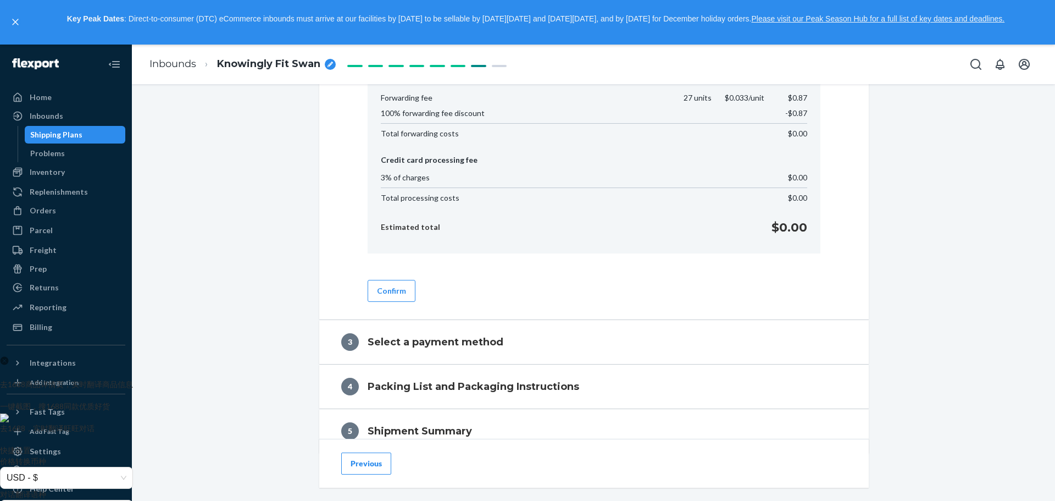
scroll to position [594, 0]
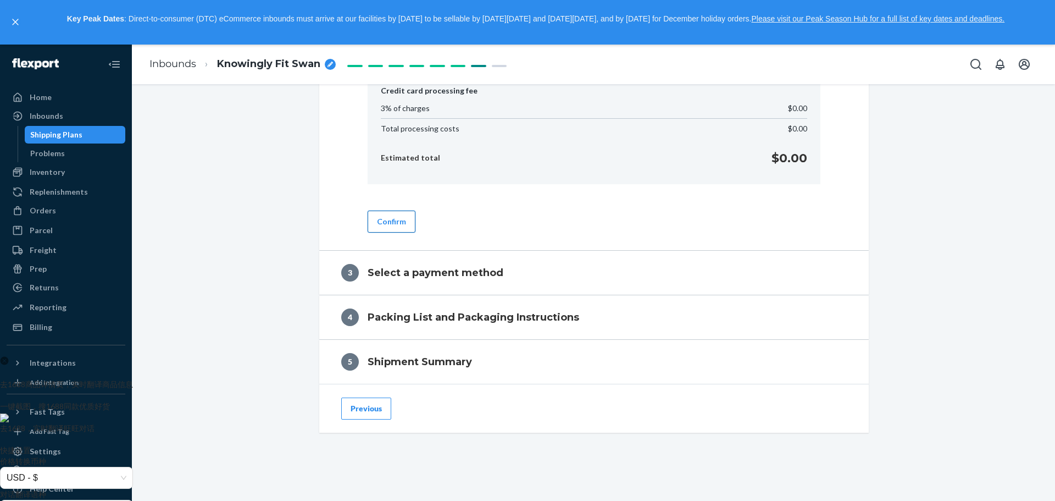
click at [385, 230] on button "Confirm" at bounding box center [392, 221] width 48 height 22
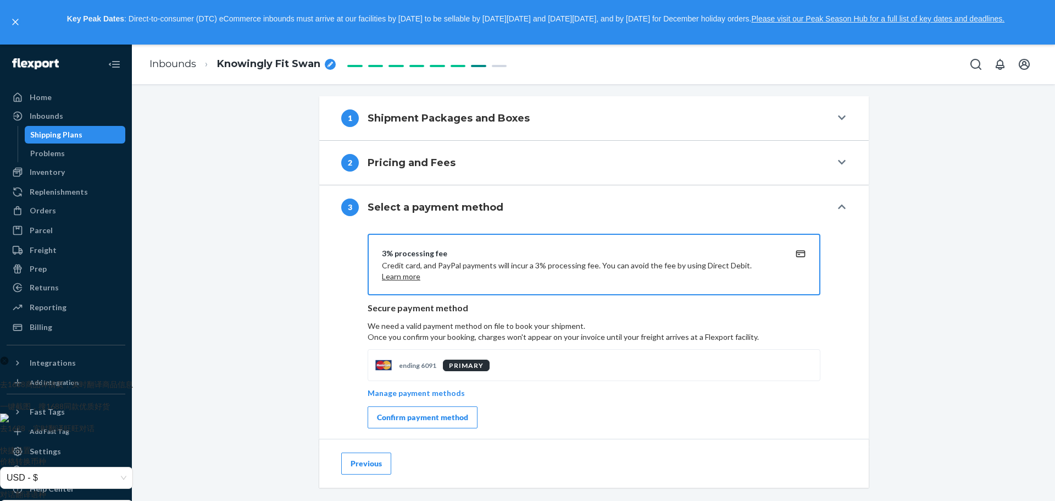
scroll to position [390, 0]
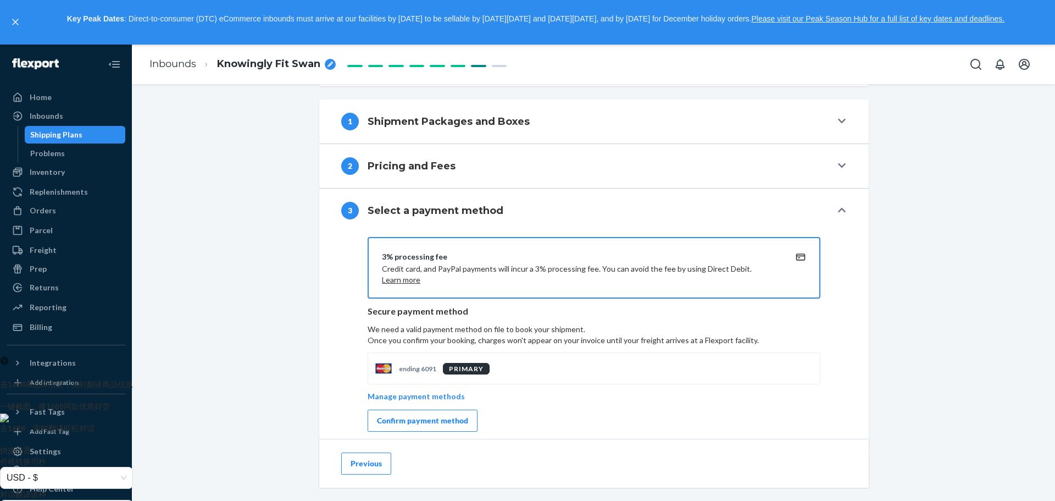
click at [445, 423] on div "Confirm payment method" at bounding box center [422, 420] width 91 height 11
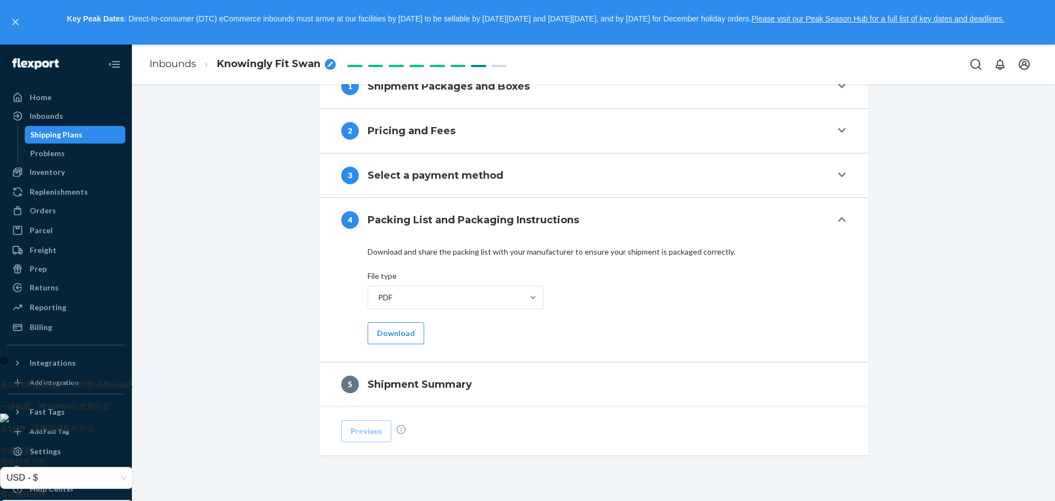
scroll to position [457, 0]
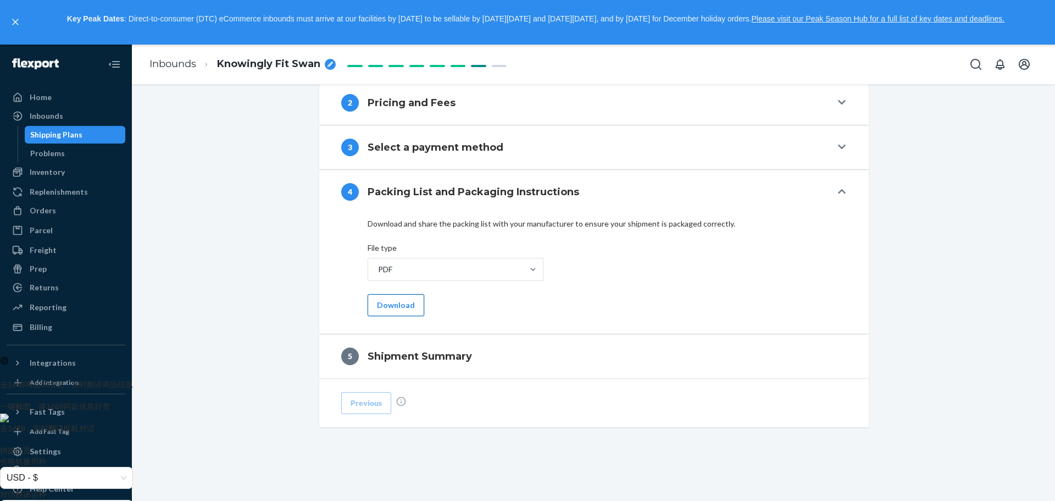
click at [396, 301] on button "Download" at bounding box center [396, 305] width 57 height 22
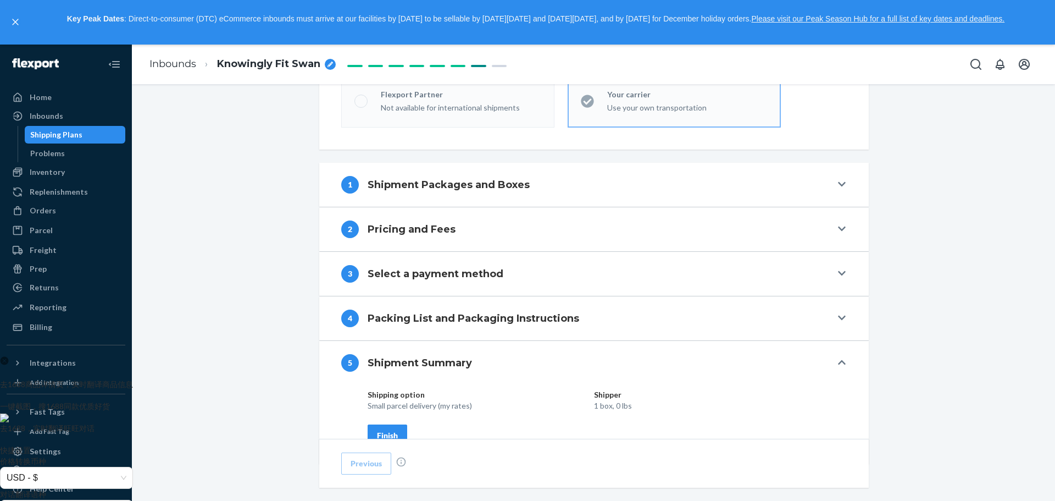
scroll to position [417, 0]
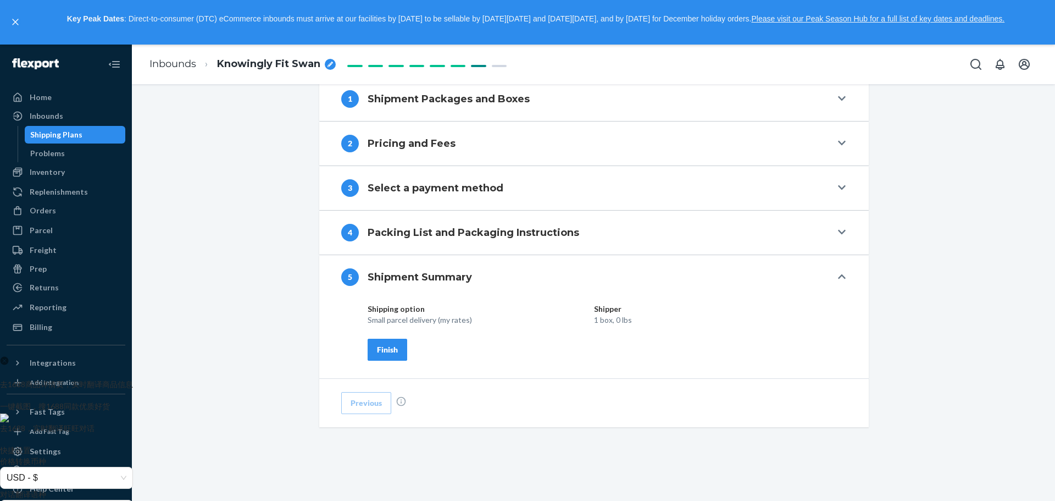
click at [390, 349] on div "Finish" at bounding box center [387, 349] width 21 height 11
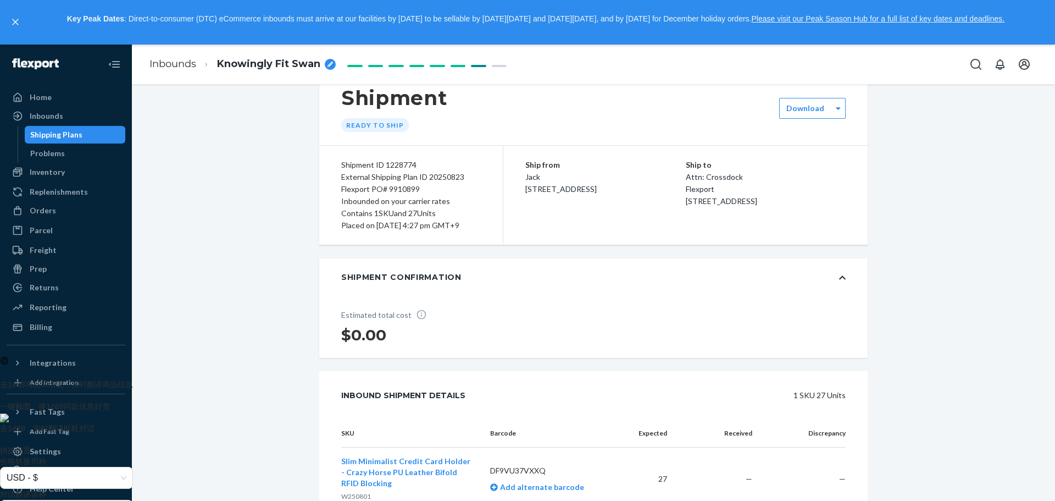
scroll to position [23, 0]
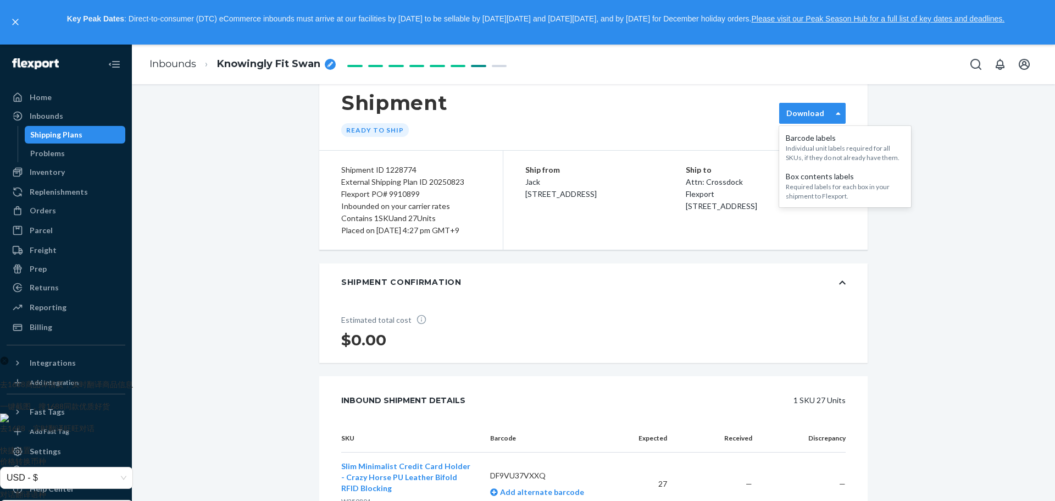
click at [818, 106] on div "Download" at bounding box center [812, 113] width 67 height 21
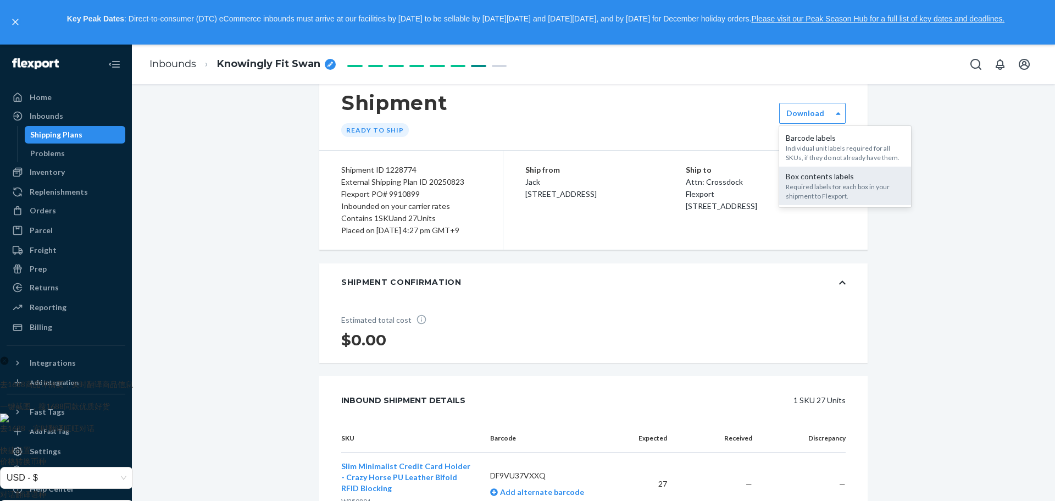
click at [822, 185] on div "Required labels for each box in your shipment to Flexport." at bounding box center [845, 191] width 119 height 19
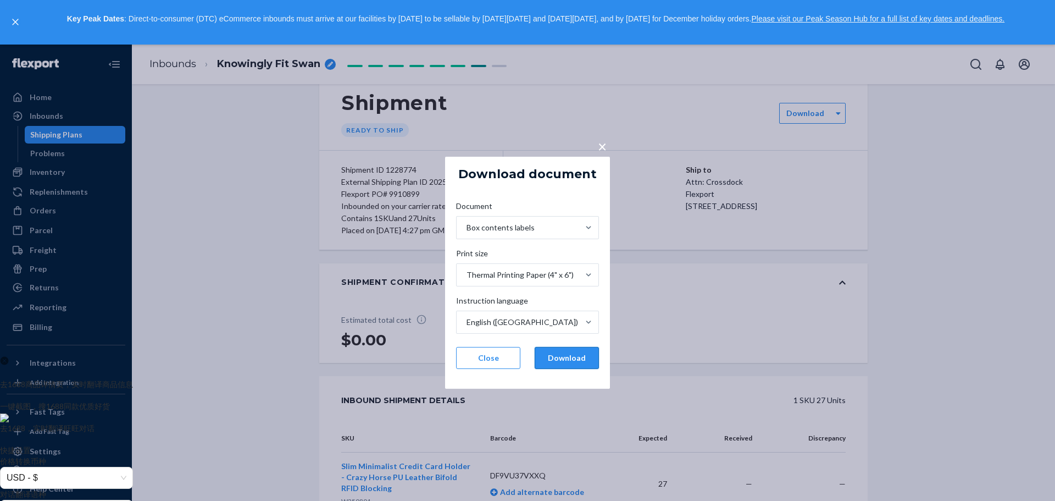
click at [570, 359] on button "Download" at bounding box center [567, 358] width 64 height 22
click at [601, 146] on span "×" at bounding box center [602, 146] width 9 height 19
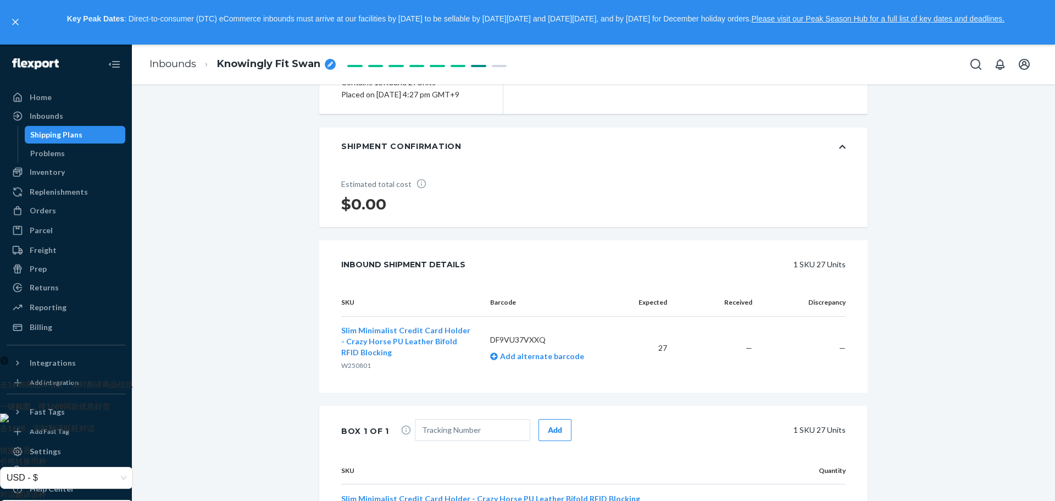
scroll to position [242, 0]
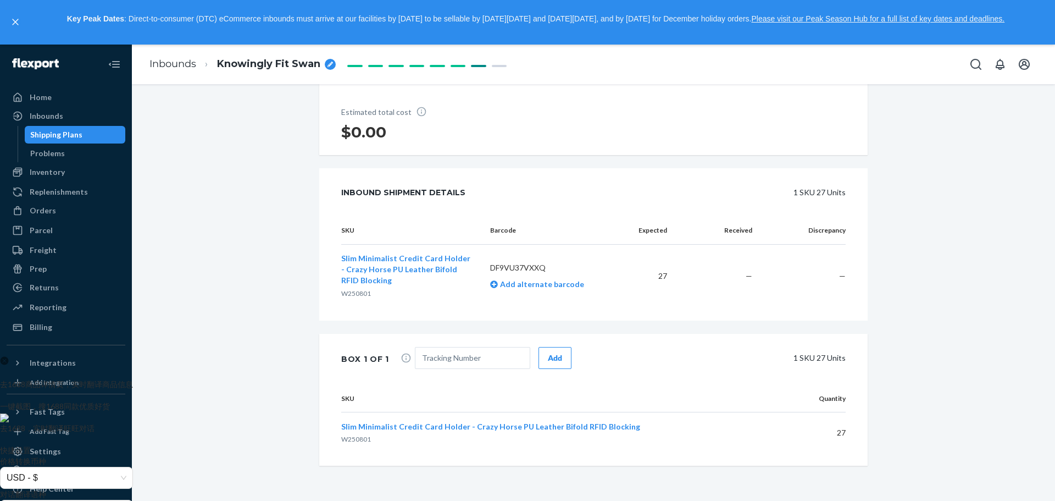
click at [590, 424] on span "Slim Minimalist Credit Card Holder - Crazy Horse PU Leather Bifold RFID Blocking" at bounding box center [490, 426] width 299 height 9
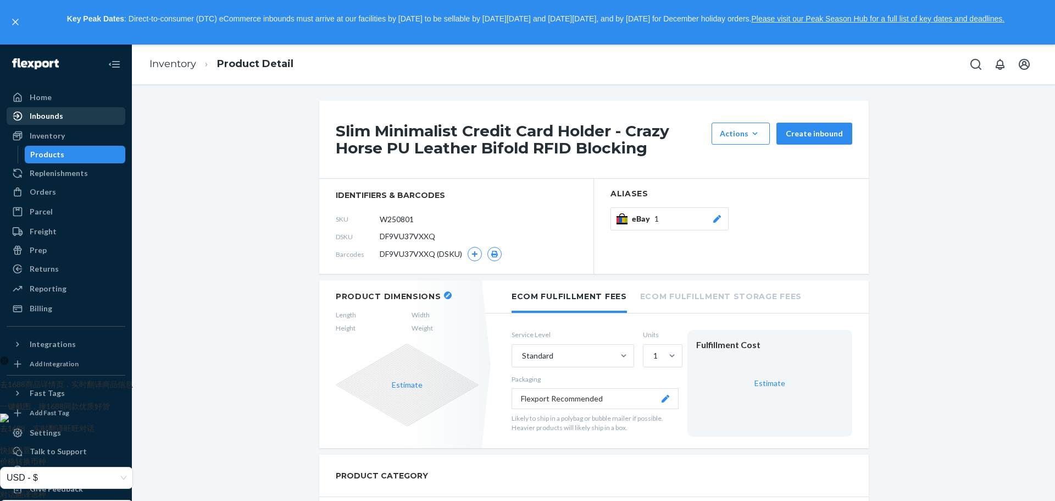
drag, startPoint x: 56, startPoint y: 117, endPoint x: 90, endPoint y: 118, distance: 34.1
click at [56, 117] on div "Inbounds" at bounding box center [47, 115] width 34 height 11
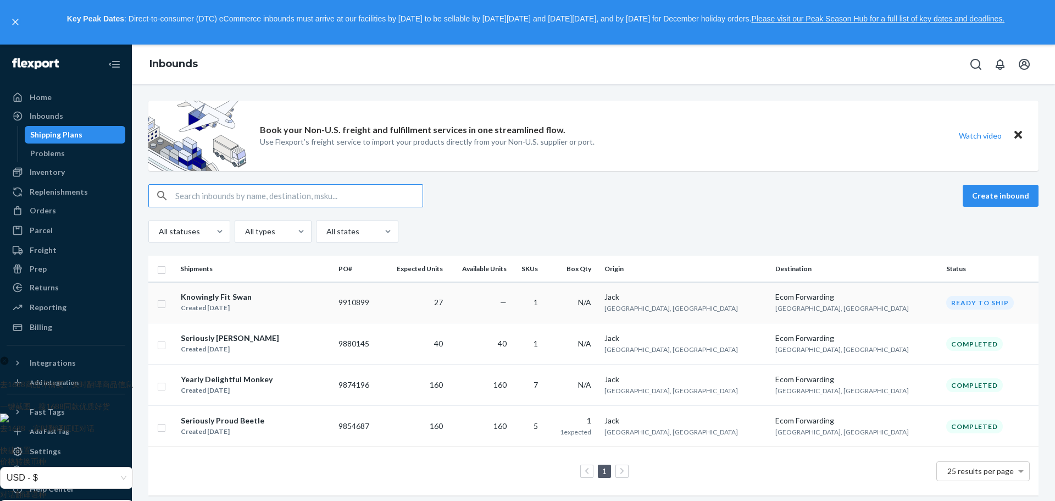
click at [210, 298] on div "Knowingly Fit Swan" at bounding box center [216, 296] width 71 height 11
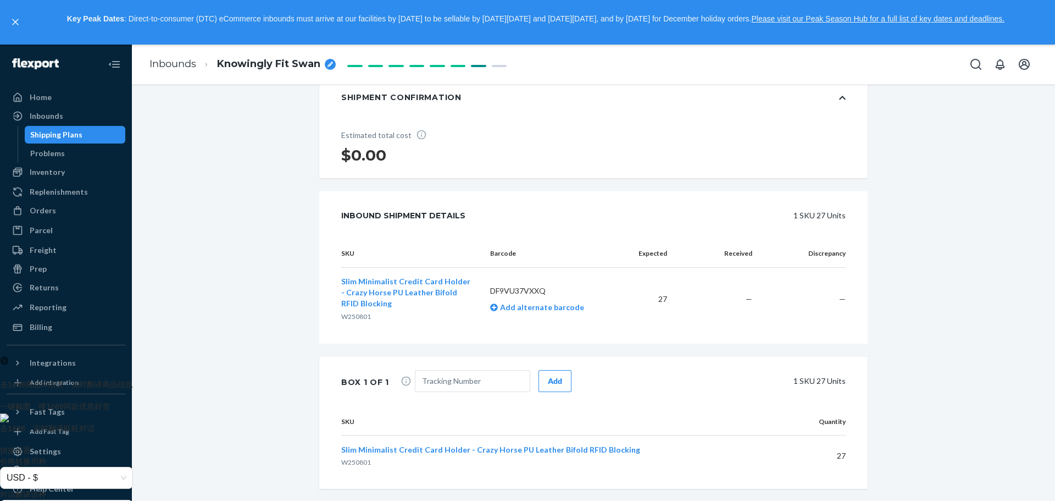
scroll to position [242, 0]
